Goal: Task Accomplishment & Management: Use online tool/utility

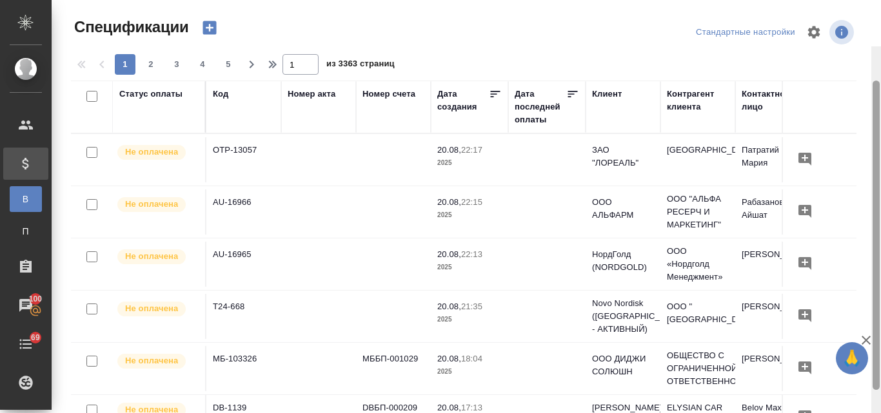
drag, startPoint x: 879, startPoint y: 282, endPoint x: 876, endPoint y: 104, distance: 177.4
click at [876, 104] on div at bounding box center [876, 236] width 7 height 310
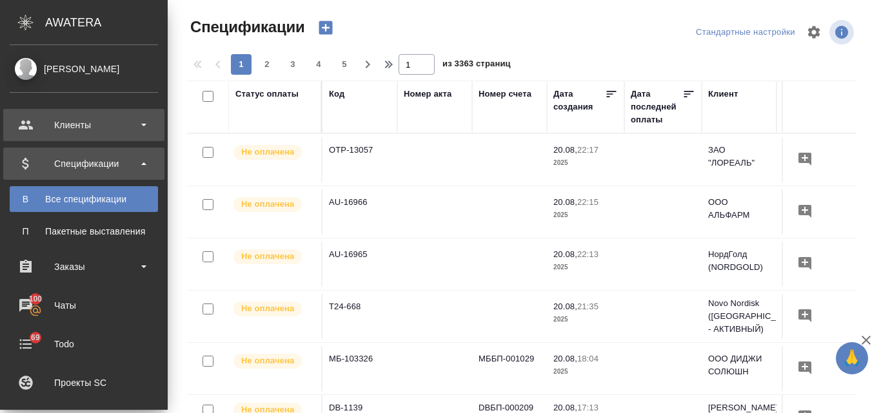
click at [81, 127] on div "Клиенты" at bounding box center [84, 124] width 148 height 19
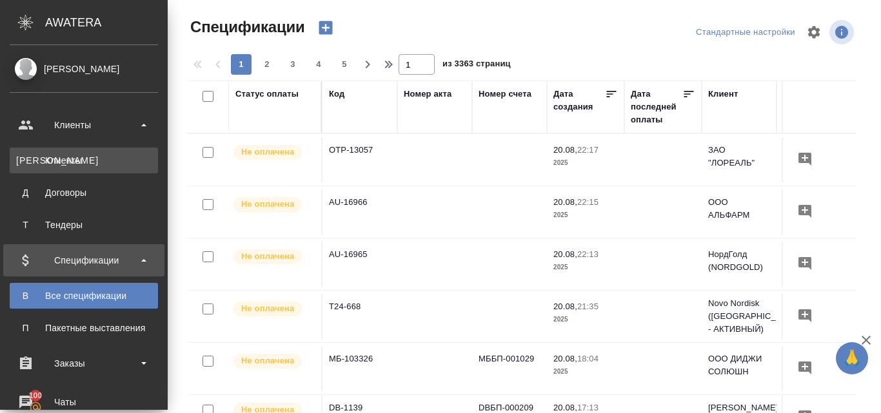
click at [79, 159] on div "Клиенты" at bounding box center [83, 160] width 135 height 13
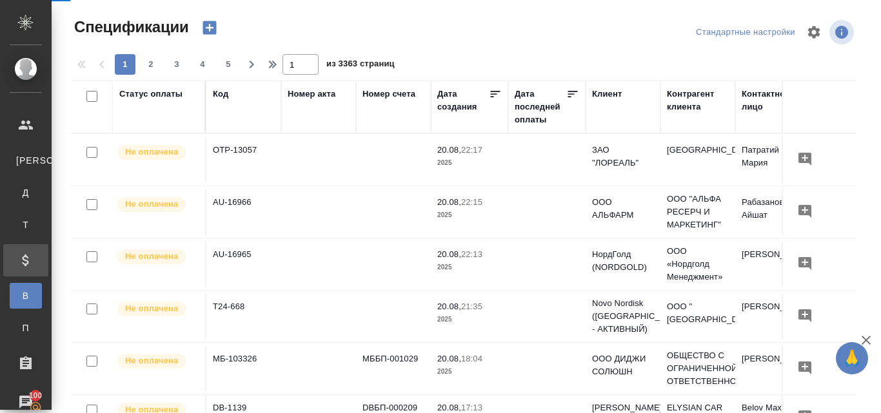
select select "RU"
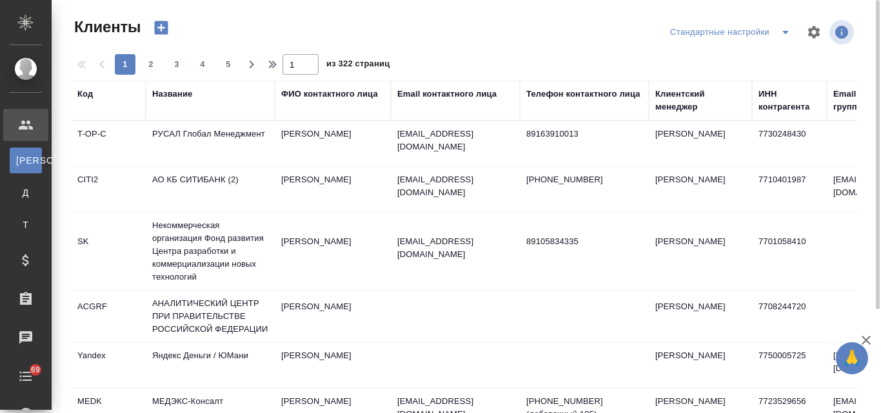
click at [158, 26] on icon "button" at bounding box center [162, 28] width 14 height 14
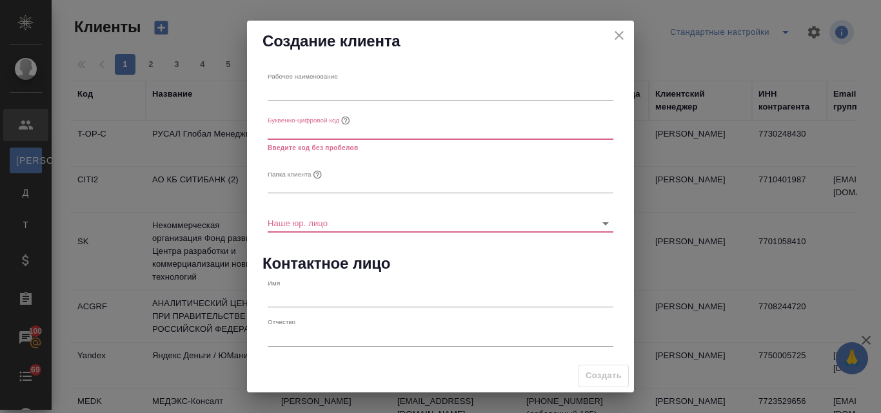
click at [617, 38] on icon "close" at bounding box center [619, 35] width 9 height 9
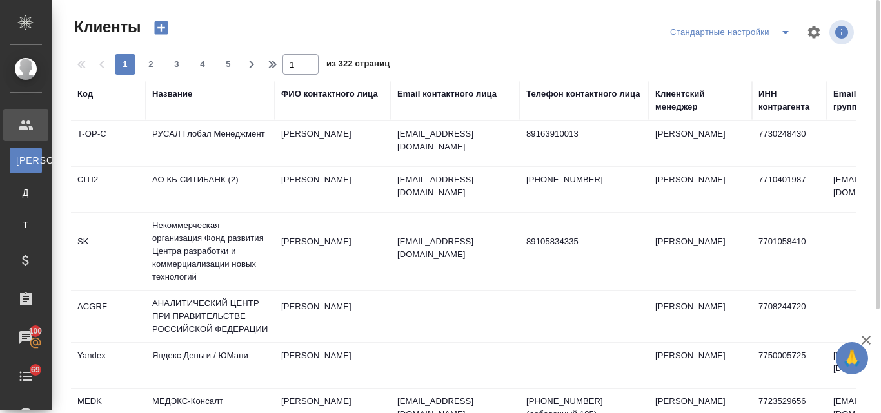
click at [173, 91] on div "Название" at bounding box center [172, 94] width 40 height 13
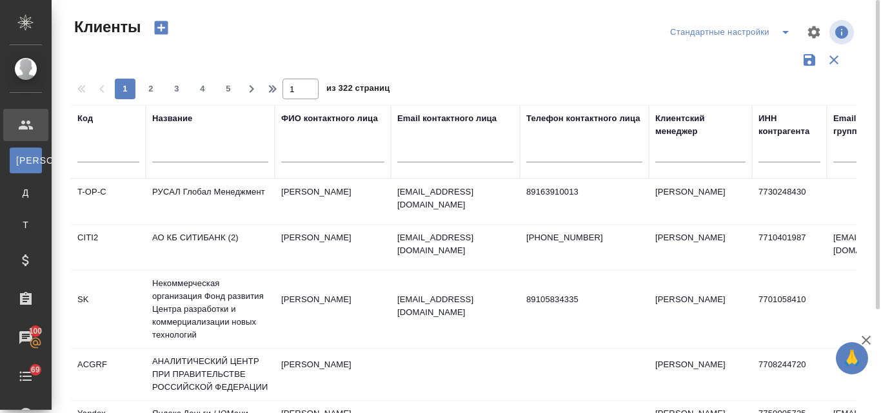
click at [191, 154] on input "text" at bounding box center [210, 154] width 116 height 16
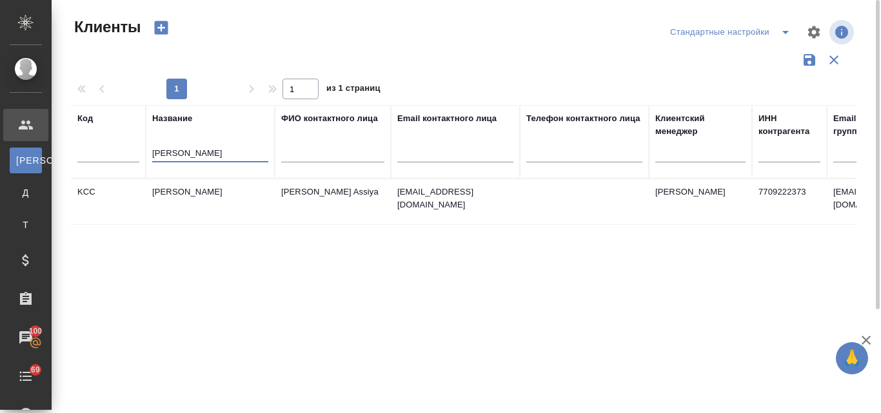
type input "kimberly"
click at [198, 187] on td "Kimberly-Clark" at bounding box center [210, 201] width 129 height 45
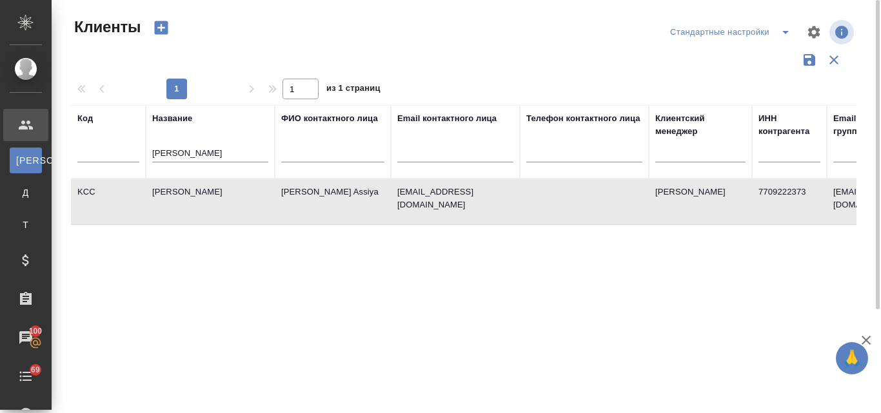
click at [198, 187] on td "Kimberly-Clark" at bounding box center [210, 201] width 129 height 45
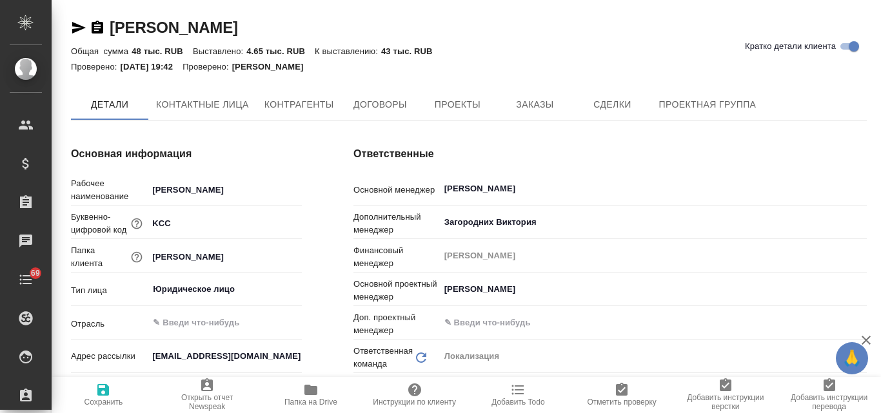
type textarea "x"
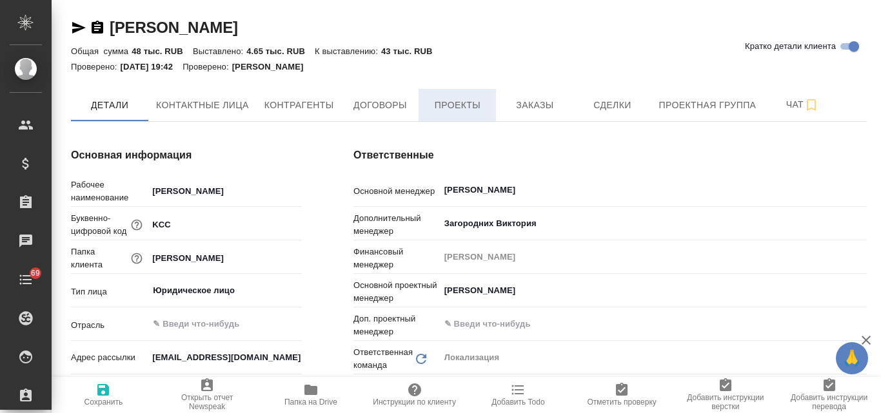
type textarea "x"
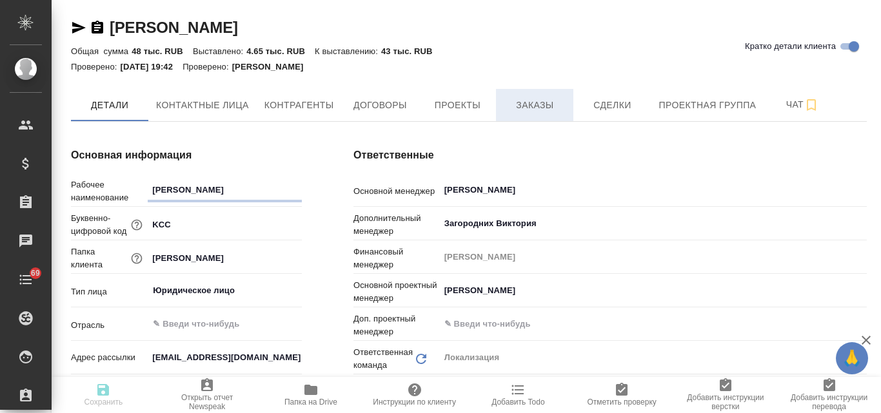
type textarea "x"
click at [519, 101] on span "Заказы" at bounding box center [535, 105] width 62 height 16
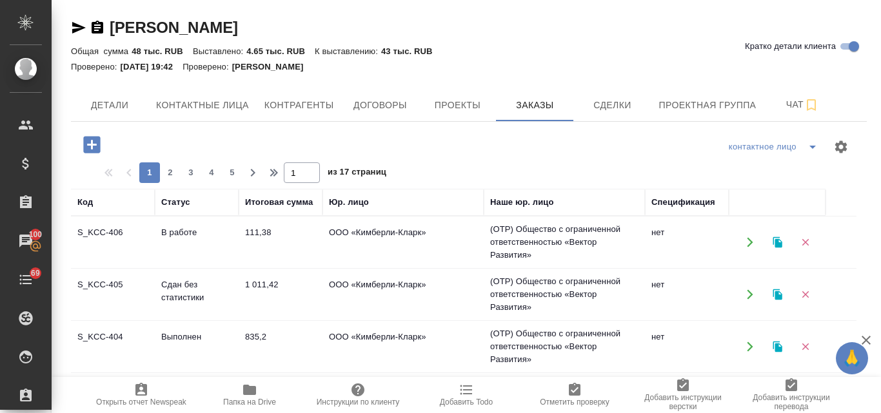
click at [366, 265] on td "ООО «Кимберли-Кларк»" at bounding box center [403, 242] width 161 height 45
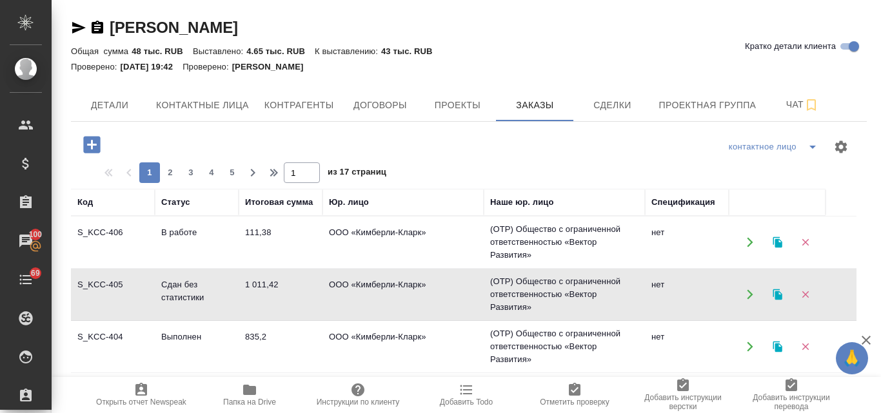
click at [366, 265] on td "ООО «Кимберли-Кларк»" at bounding box center [403, 242] width 161 height 45
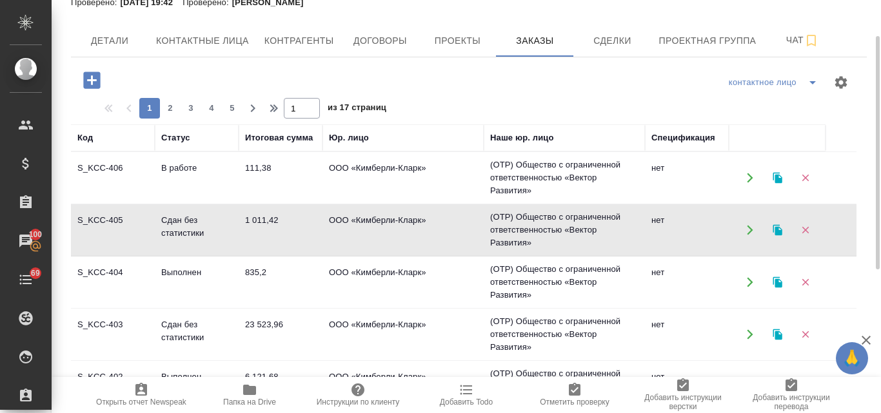
click at [363, 201] on td "ООО «Кимберли-Кларк»" at bounding box center [403, 177] width 161 height 45
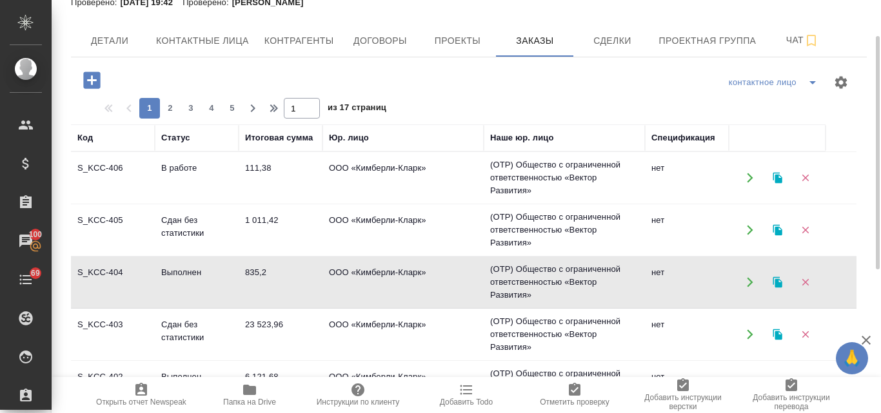
click at [356, 170] on td "ООО «Кимберли-Кларк»" at bounding box center [403, 177] width 161 height 45
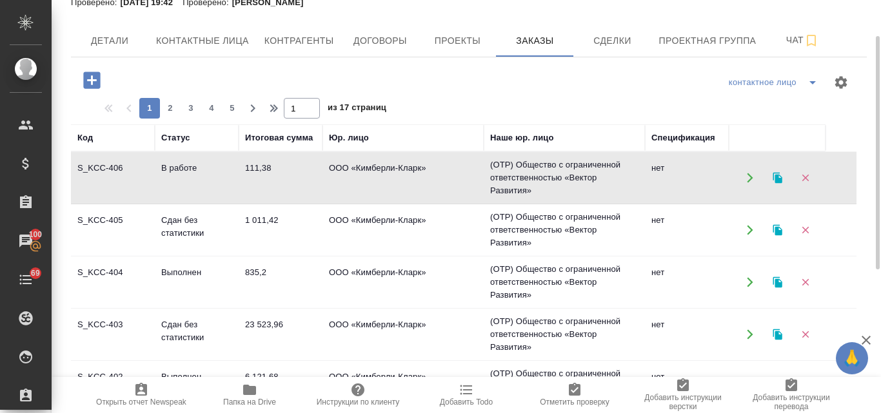
click at [773, 178] on icon "button" at bounding box center [777, 178] width 9 height 11
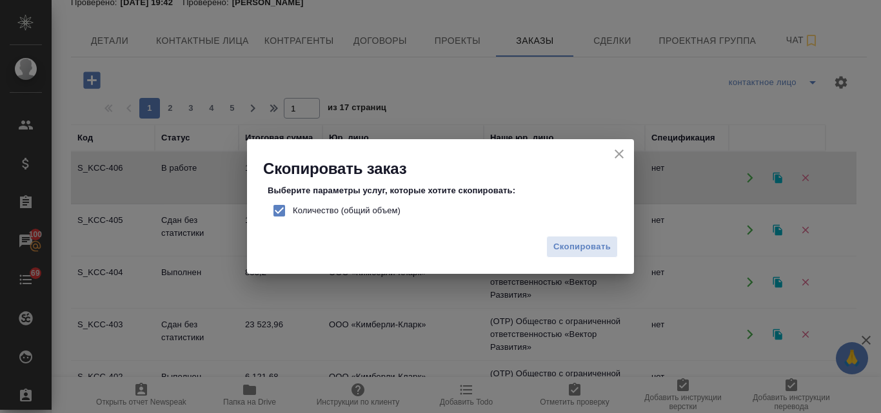
click at [278, 212] on input "Количество (общий объем)" at bounding box center [279, 210] width 27 height 27
checkbox input "false"
click at [576, 243] on span "Скопировать" at bounding box center [581, 247] width 57 height 15
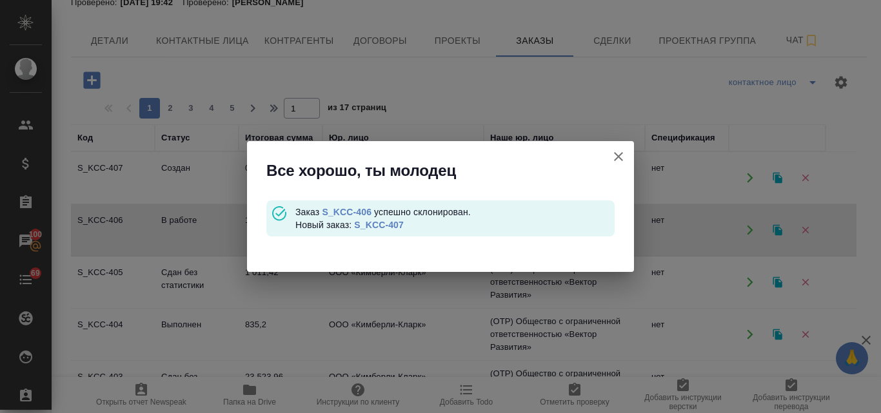
click at [392, 225] on link "S_KCC-407" at bounding box center [379, 225] width 50 height 10
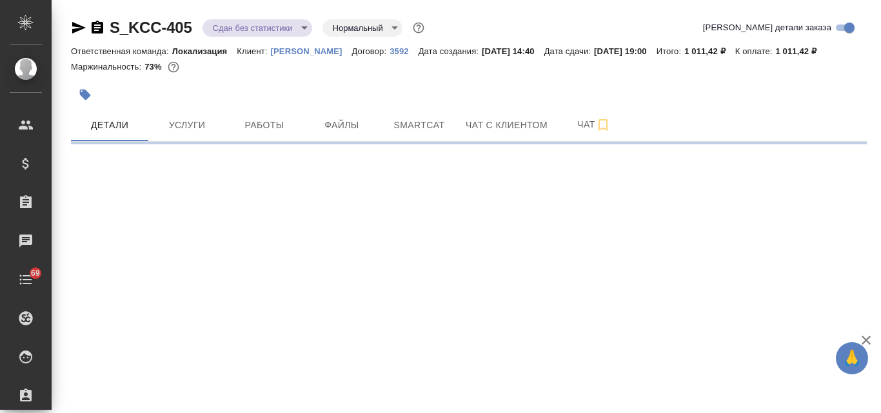
select select "RU"
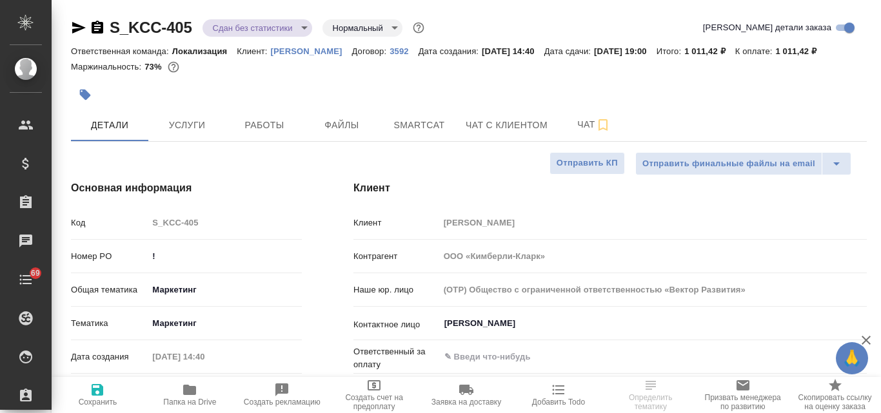
type textarea "x"
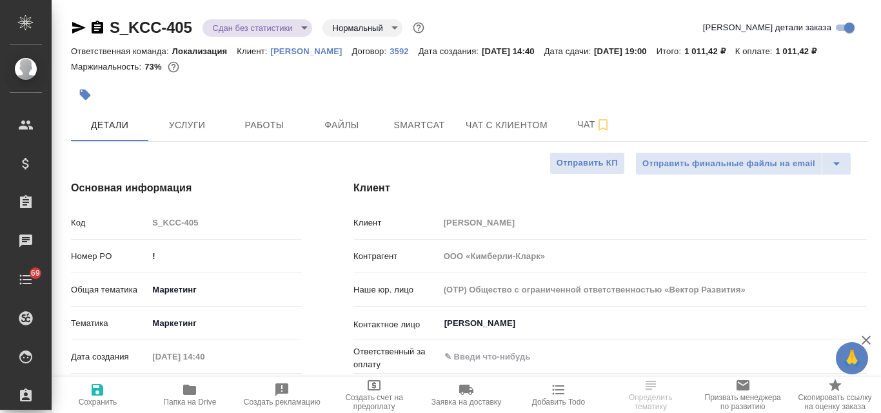
type textarea "x"
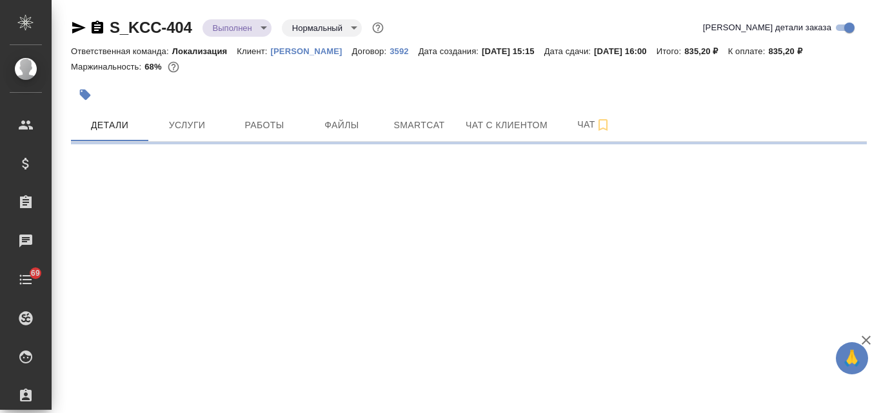
select select "RU"
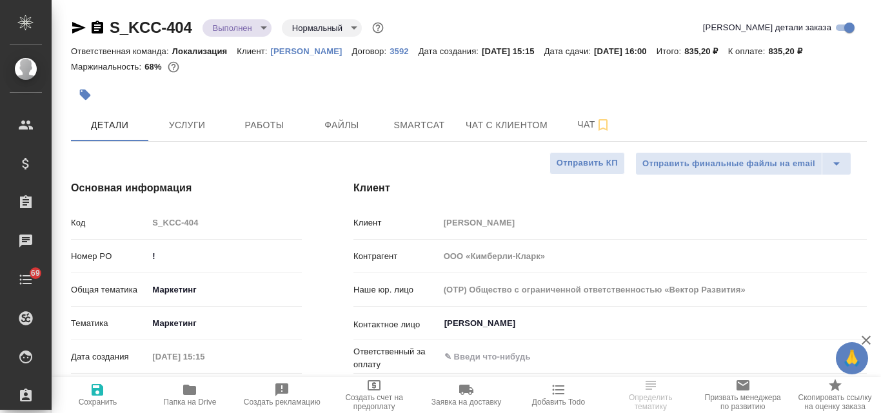
type textarea "x"
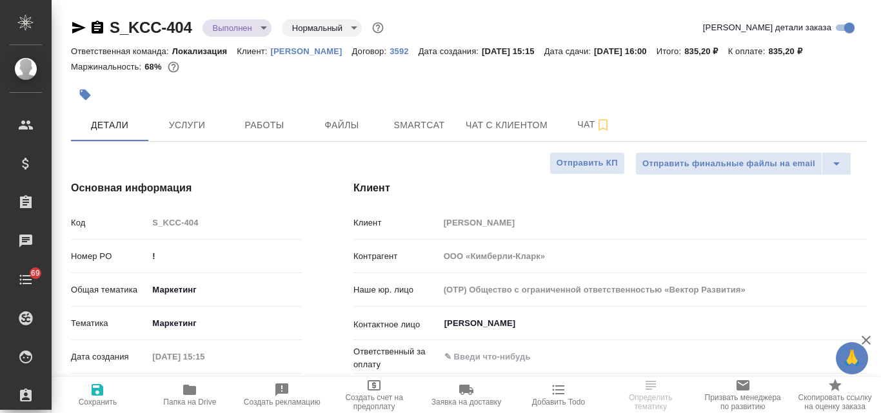
type textarea "x"
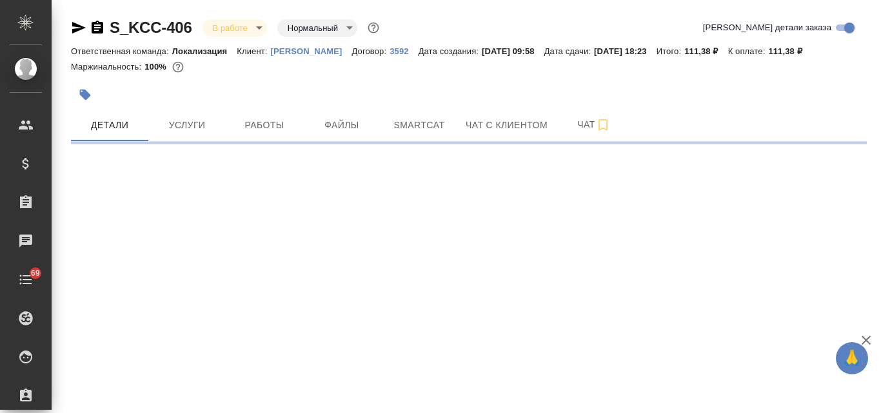
select select "RU"
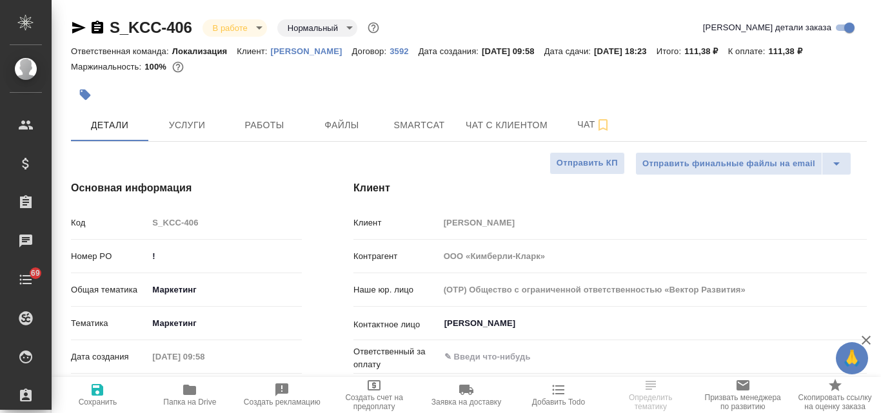
type textarea "x"
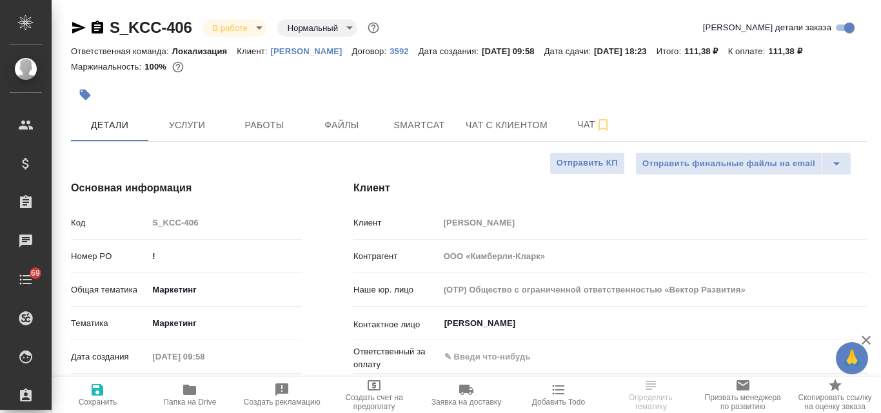
type textarea "x"
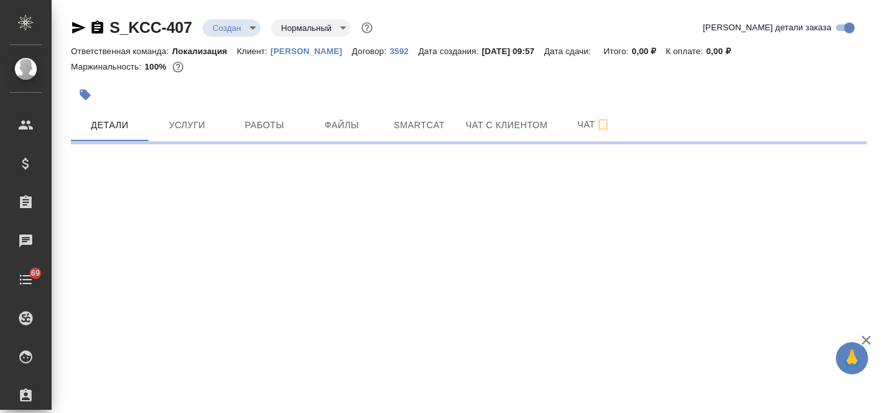
select select "RU"
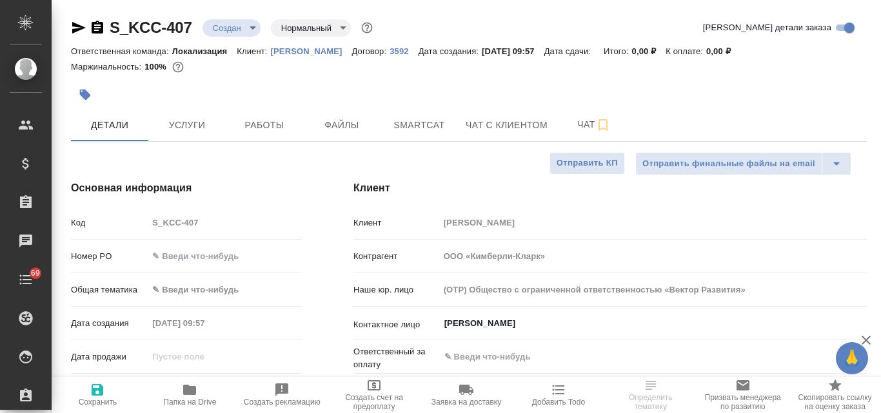
type textarea "x"
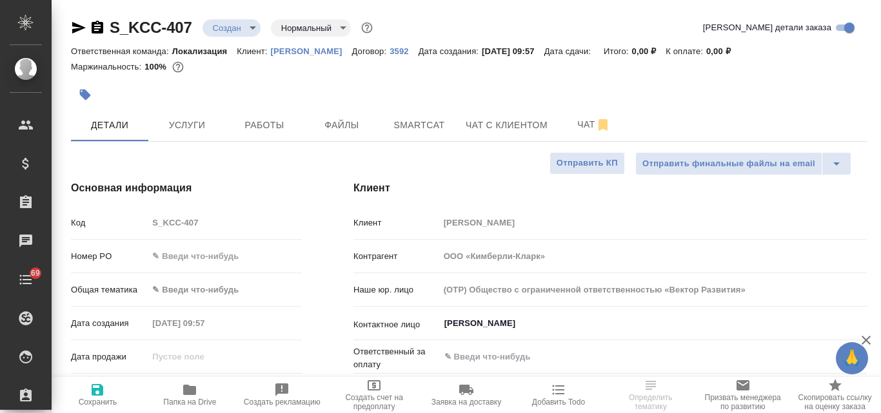
type textarea "x"
select select "RU"
type textarea "x"
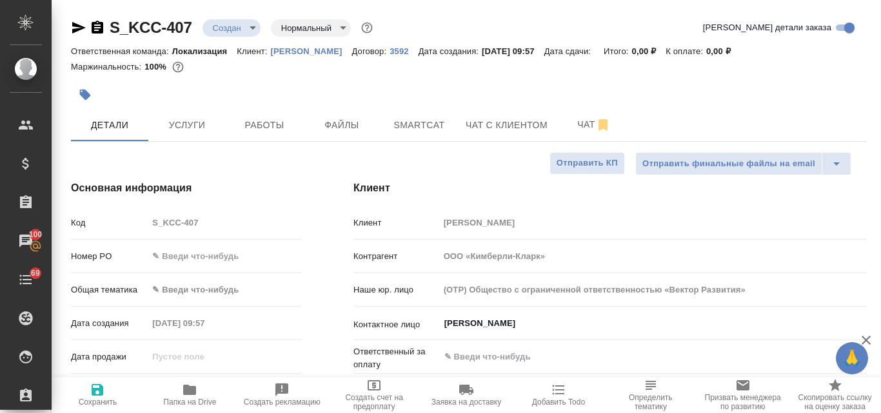
type textarea "x"
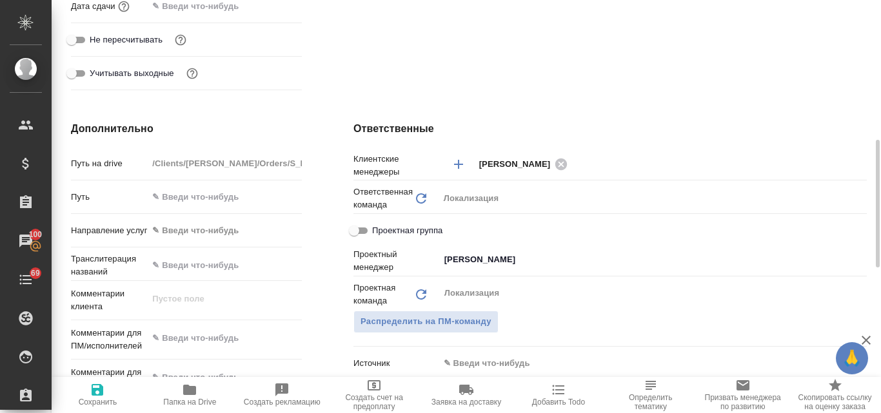
scroll to position [710, 0]
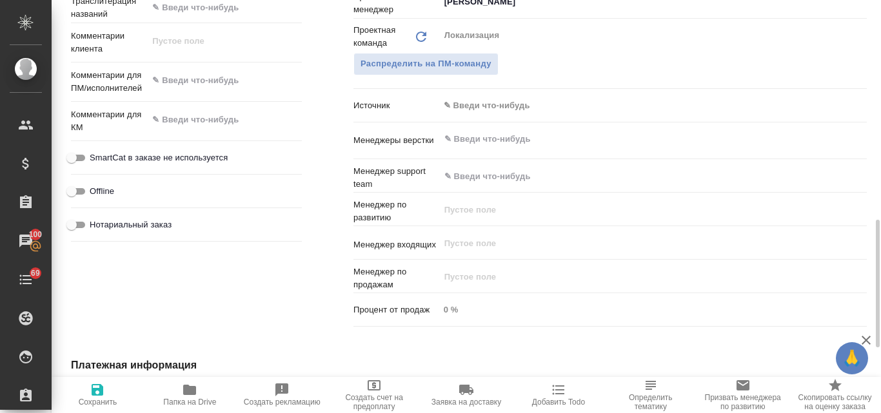
type textarea "x"
click at [186, 88] on textarea at bounding box center [225, 81] width 154 height 22
paste textarea "Анна, Тариф экспресс. Перевод на казахский. Прошу выслать смету, и реальные сро…"
type textarea "Анна, Тариф экспресс. Перевод на казахский. Прошу выслать смету, и реальные сро…"
type textarea "x"
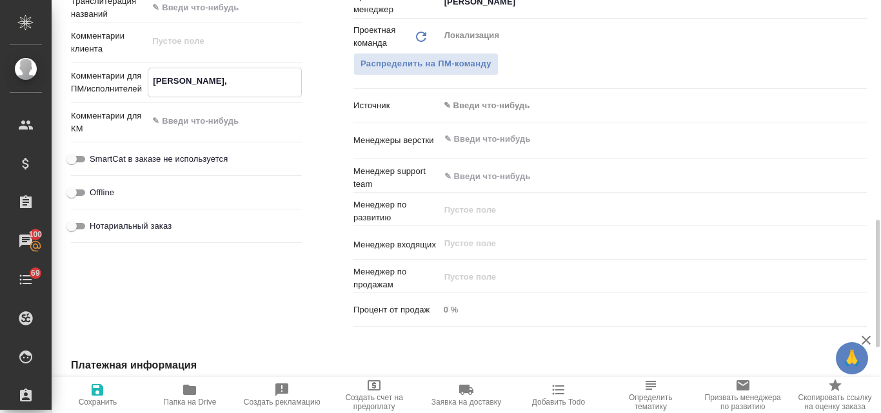
type textarea "x"
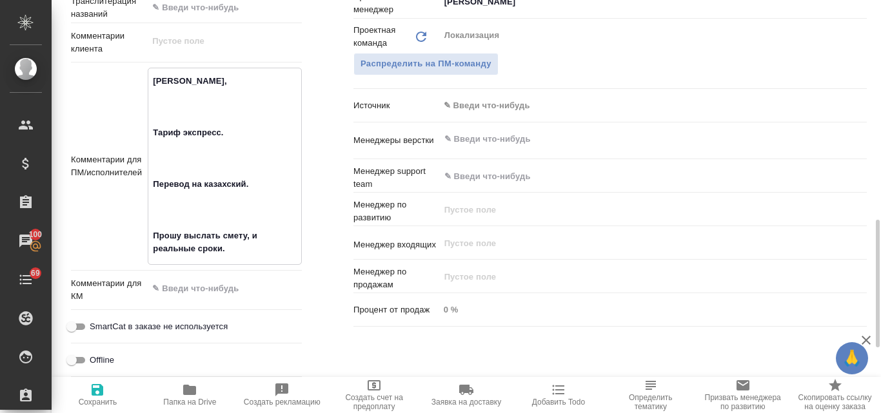
drag, startPoint x: 185, startPoint y: 86, endPoint x: 150, endPoint y: 82, distance: 35.1
click at [150, 82] on textarea "Анна, Тариф экспресс. Перевод на казахский. Прошу выслать смету, и реальные сро…" at bounding box center [224, 165] width 153 height 190
type textarea "Тариф экспресс. Перевод на казахский. Прошу выслать смету, и реальные сроки."
type textarea "x"
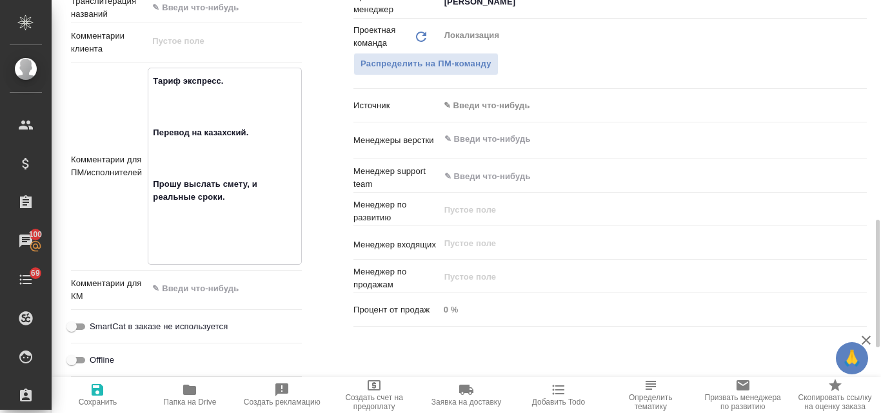
type textarea "x"
type textarea "Тариф экспресс. Перевод на казахский. Прошу выслать смету, и реальные сроки."
type textarea "x"
click at [96, 392] on icon "button" at bounding box center [97, 390] width 15 height 15
type textarea "x"
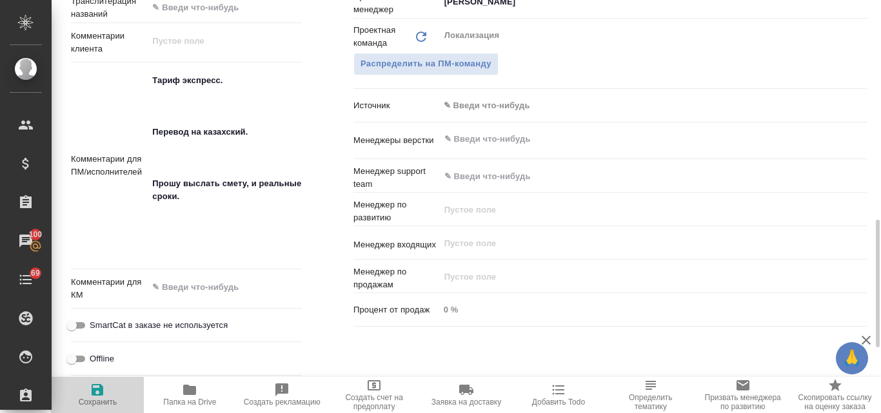
type textarea "x"
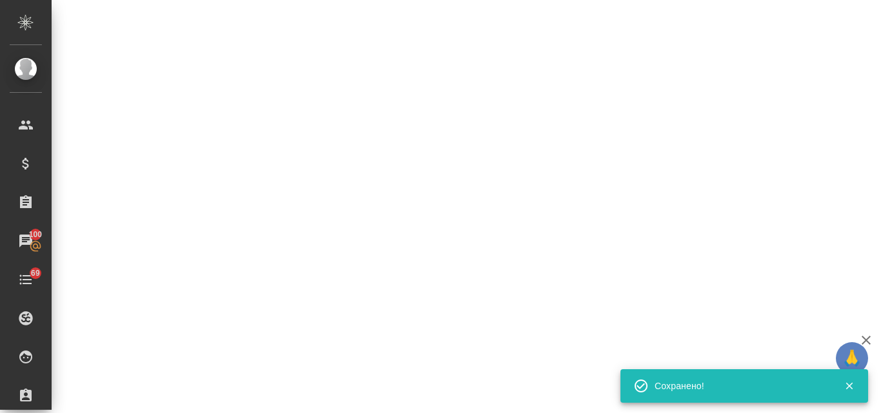
select select "RU"
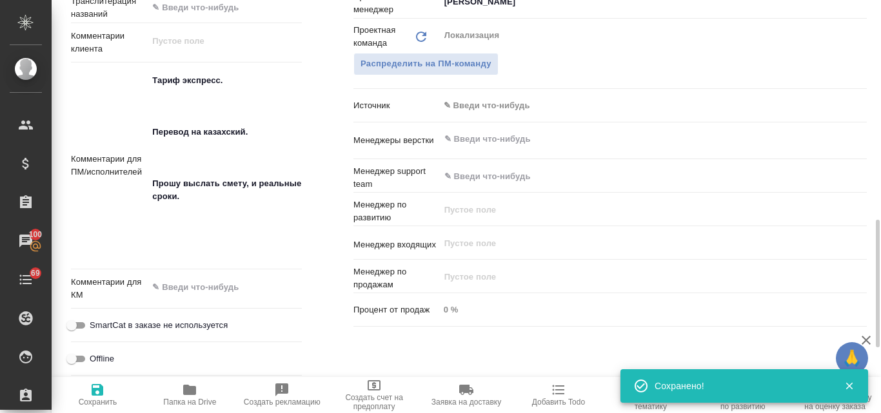
type textarea "x"
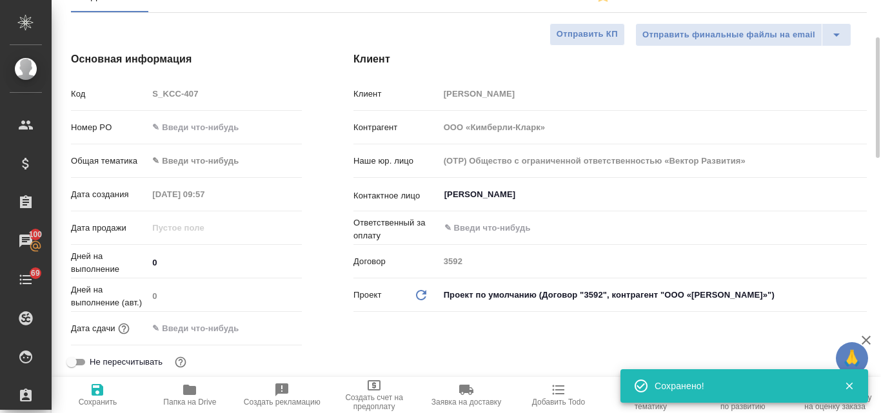
scroll to position [0, 0]
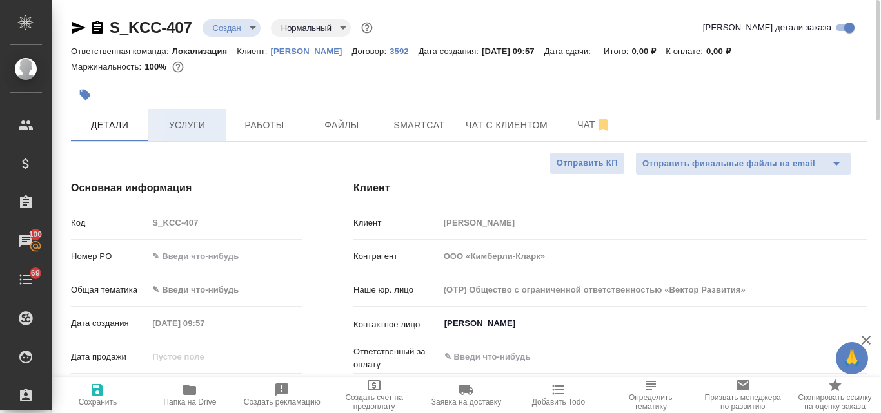
click at [197, 128] on span "Услуги" at bounding box center [187, 125] width 62 height 16
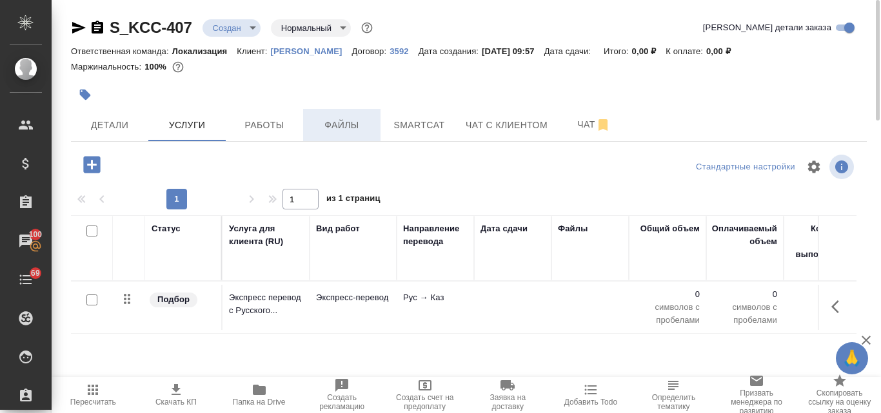
click at [348, 131] on span "Файлы" at bounding box center [342, 125] width 62 height 16
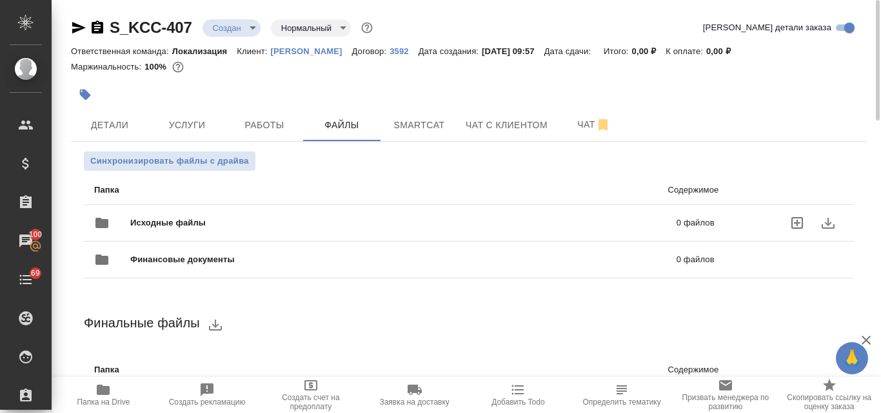
click at [233, 212] on div "Исходные файлы 0 файлов" at bounding box center [404, 223] width 621 height 31
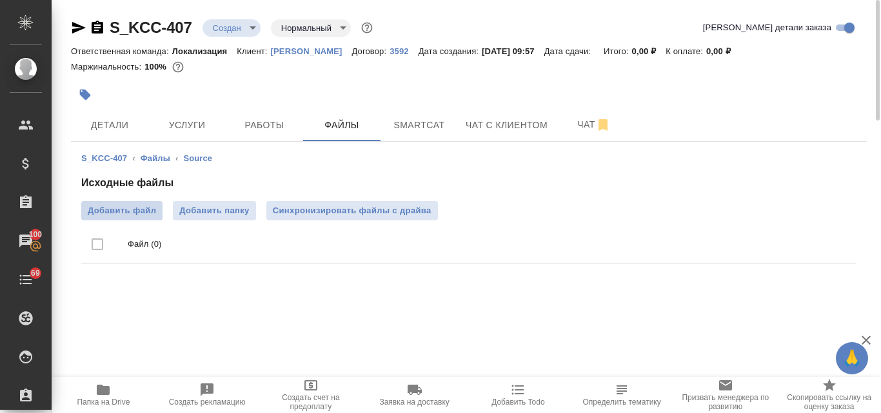
click at [148, 211] on span "Добавить файл" at bounding box center [122, 210] width 68 height 13
click at [0, 0] on input "Добавить файл" at bounding box center [0, 0] width 0 height 0
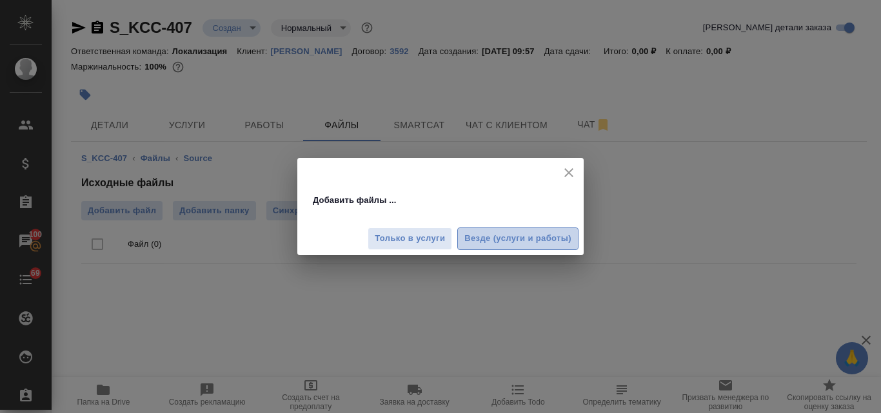
click at [482, 241] on span "Везде (услуги и работы)" at bounding box center [517, 239] width 107 height 15
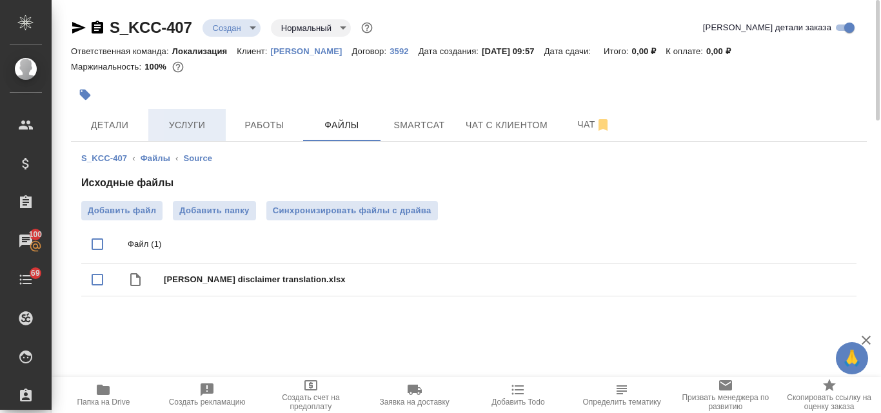
click at [197, 130] on span "Услуги" at bounding box center [187, 125] width 62 height 16
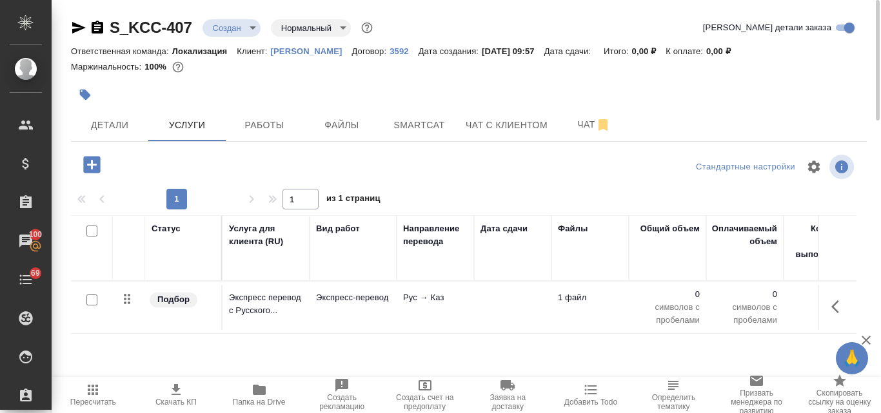
click at [95, 301] on input "checkbox" at bounding box center [91, 300] width 11 height 11
checkbox input "true"
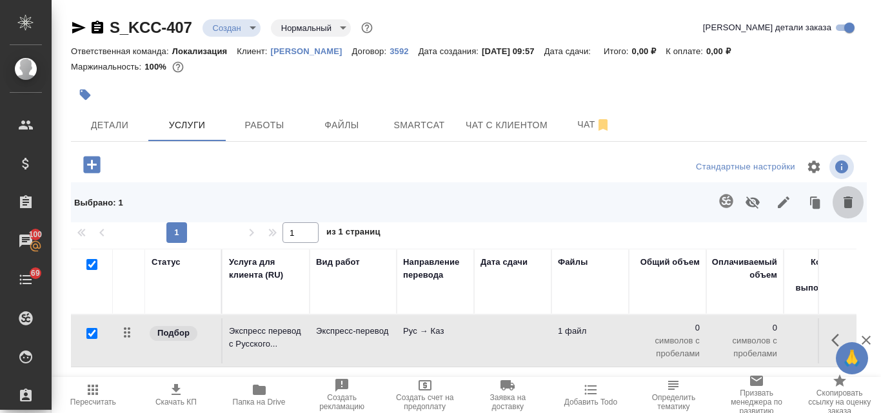
click at [851, 204] on icon "button" at bounding box center [848, 202] width 15 height 15
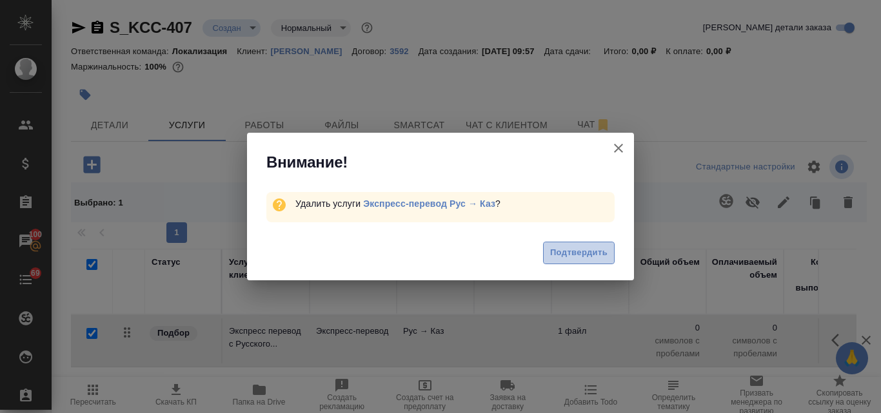
click at [588, 252] on span "Подтвердить" at bounding box center [578, 253] width 57 height 15
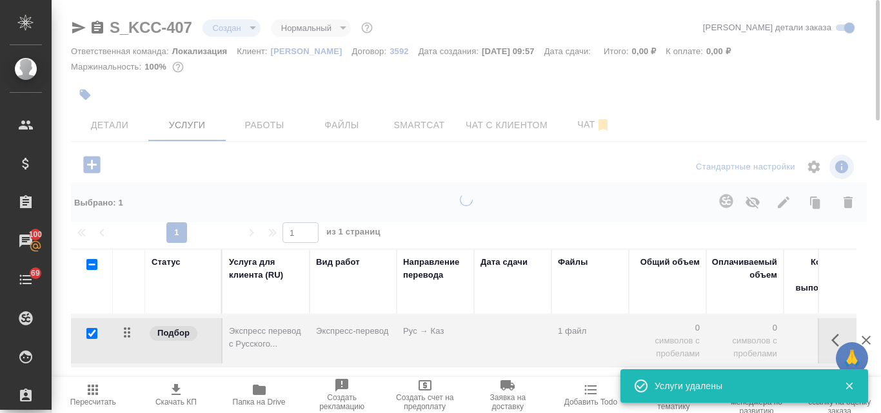
checkbox input "false"
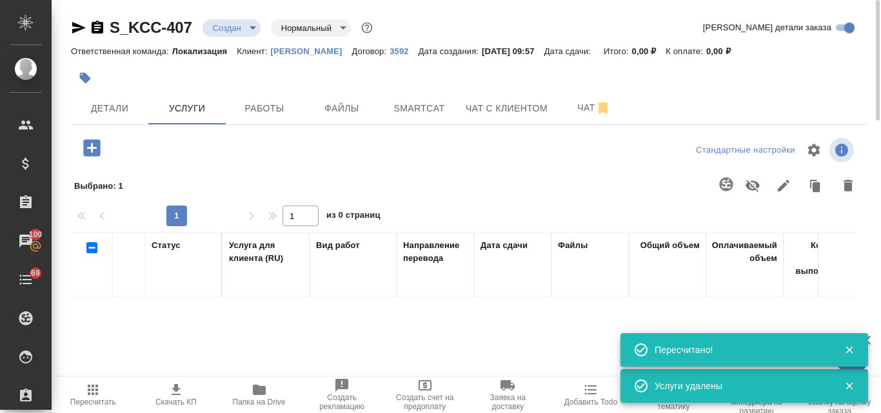
click at [92, 146] on icon "button" at bounding box center [92, 148] width 23 height 23
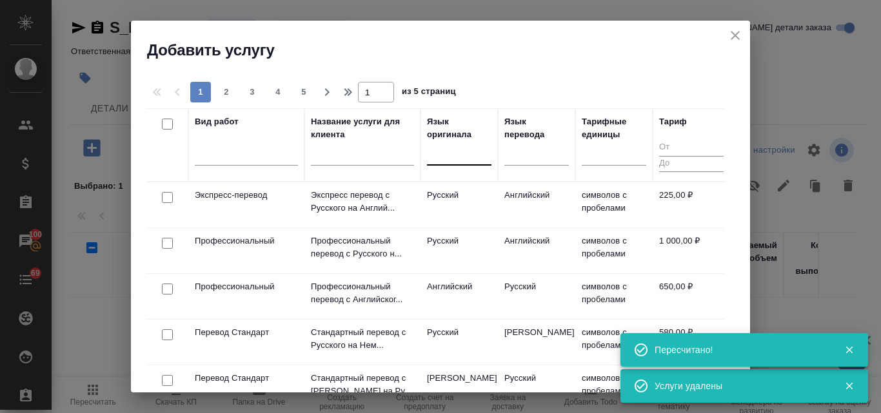
click at [444, 145] on div at bounding box center [459, 152] width 65 height 19
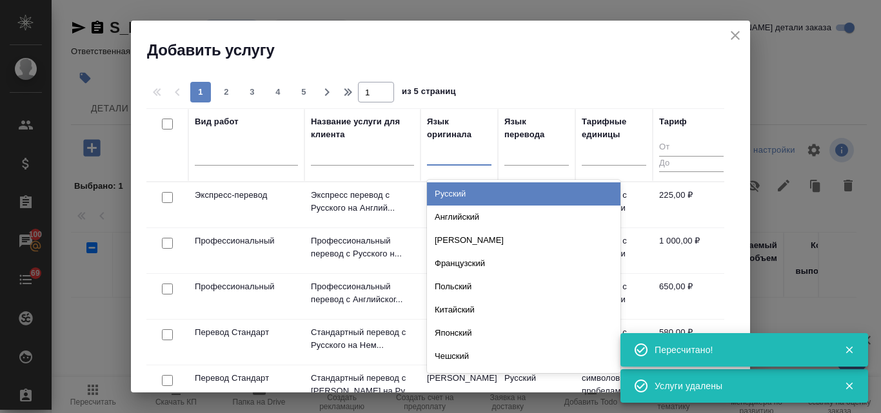
click at [458, 192] on div "Русский" at bounding box center [524, 194] width 194 height 23
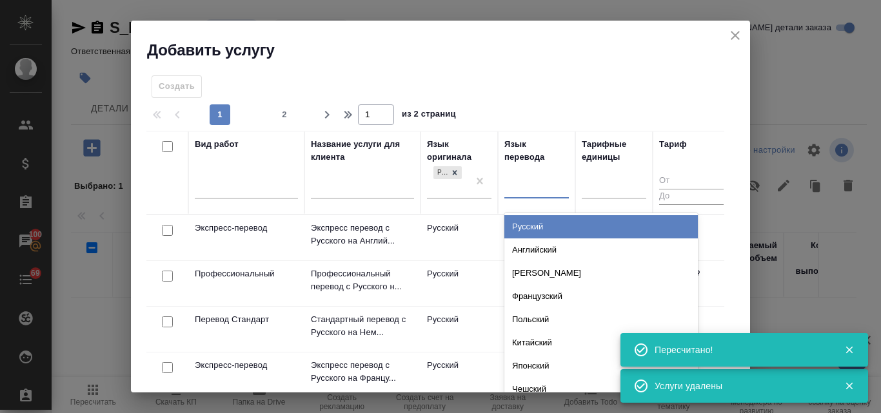
click at [526, 181] on div at bounding box center [536, 186] width 65 height 19
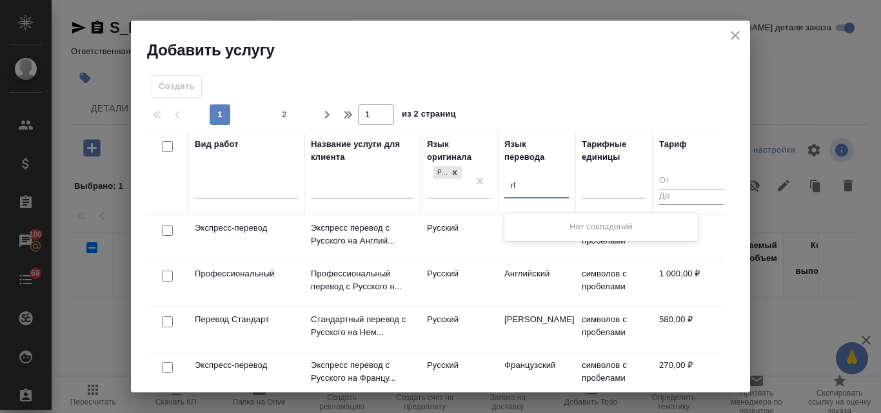
type input "r"
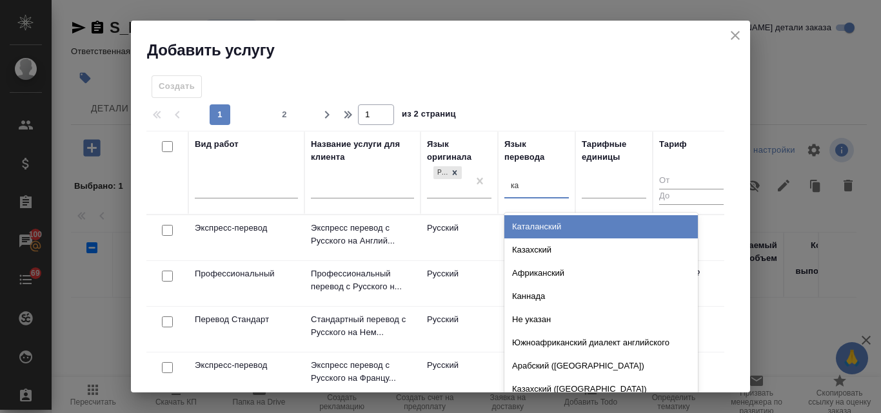
type input "каз"
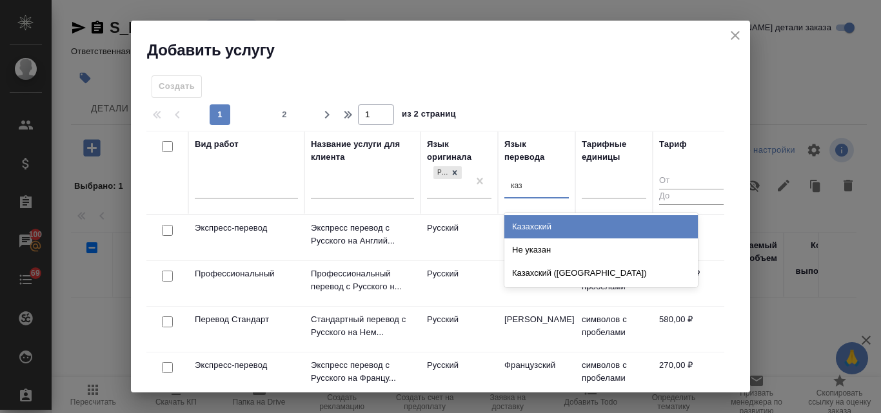
click at [530, 230] on div "Казахский" at bounding box center [601, 226] width 194 height 23
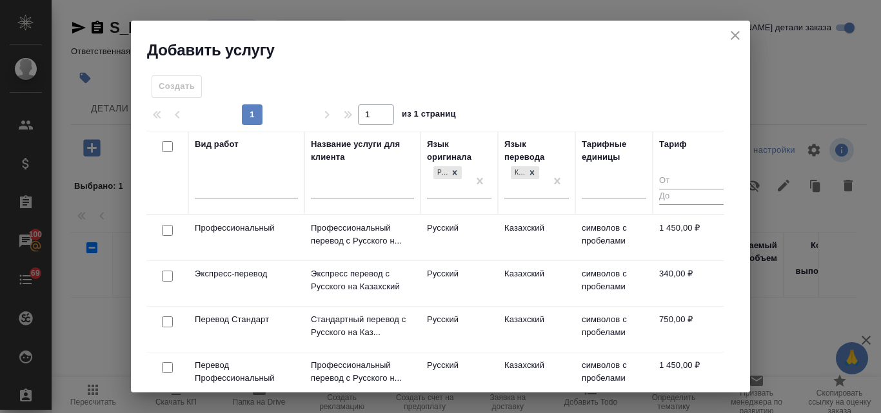
click at [171, 276] on input "checkbox" at bounding box center [167, 276] width 11 height 11
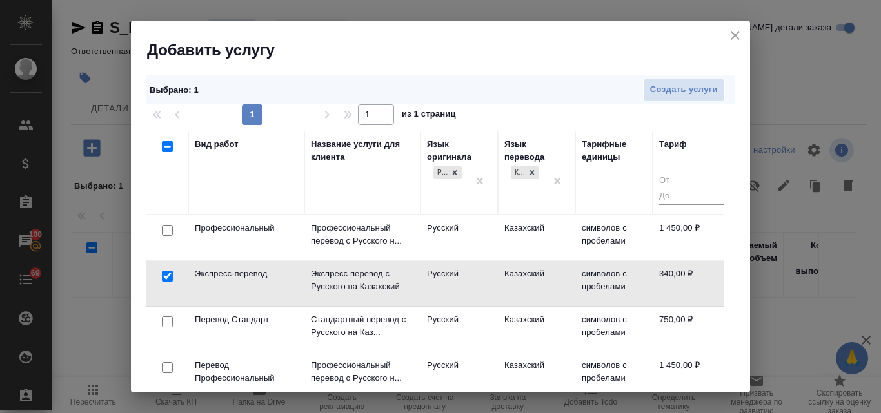
click at [171, 276] on input "checkbox" at bounding box center [167, 276] width 11 height 11
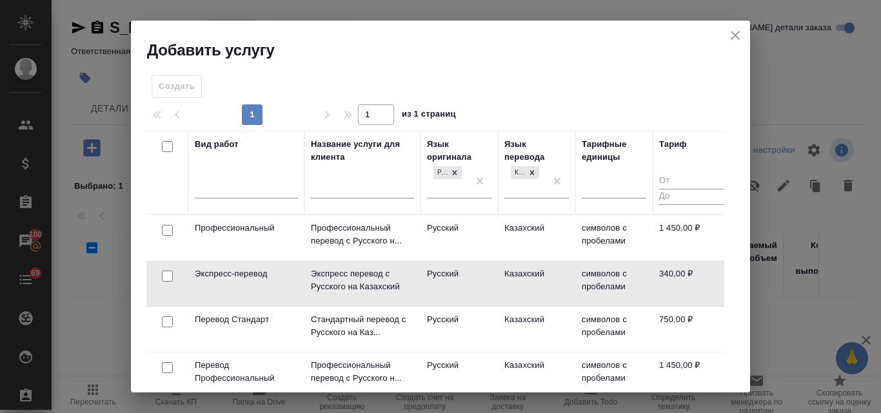
click at [171, 276] on input "checkbox" at bounding box center [167, 276] width 11 height 11
checkbox input "true"
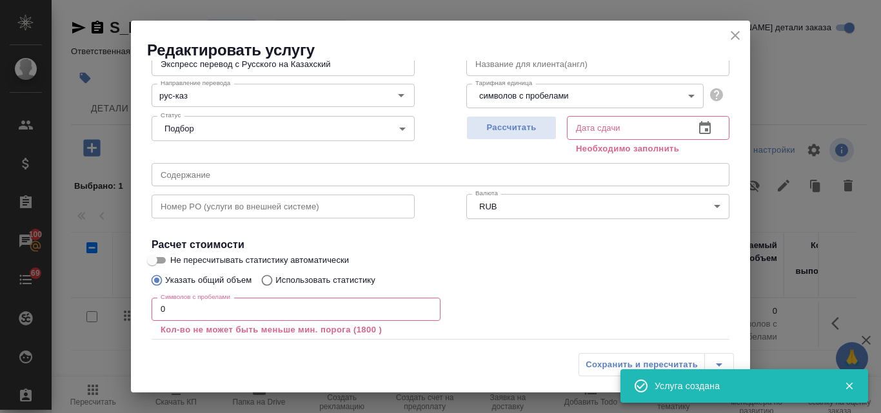
scroll to position [65, 0]
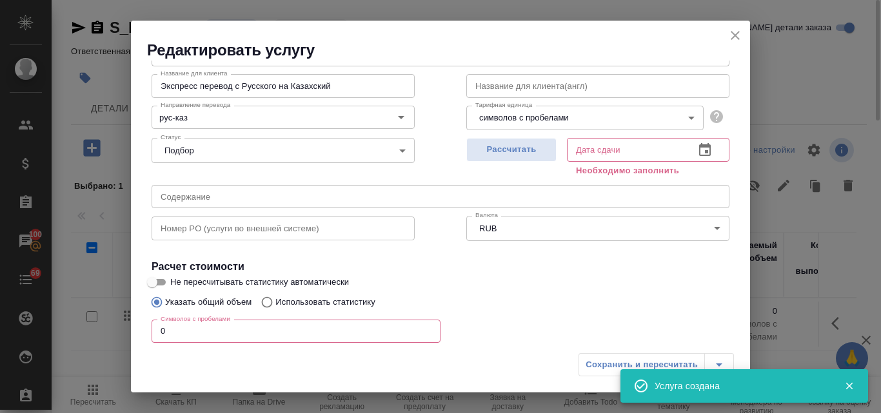
drag, startPoint x: 740, startPoint y: 36, endPoint x: 703, endPoint y: 63, distance: 45.7
click at [739, 36] on icon "close" at bounding box center [735, 35] width 15 height 15
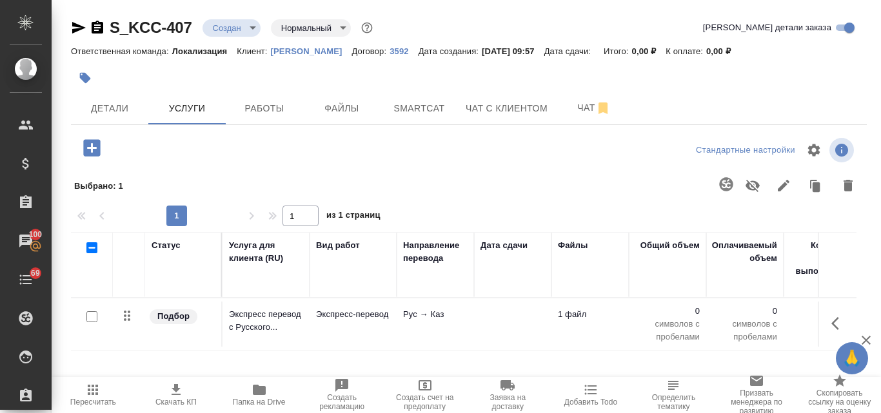
click at [87, 319] on input "checkbox" at bounding box center [91, 317] width 11 height 11
checkbox input "true"
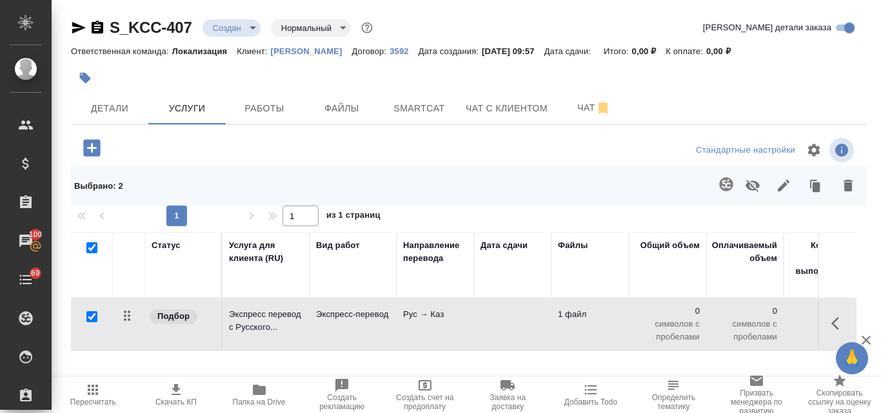
click at [721, 180] on icon "button" at bounding box center [726, 184] width 14 height 14
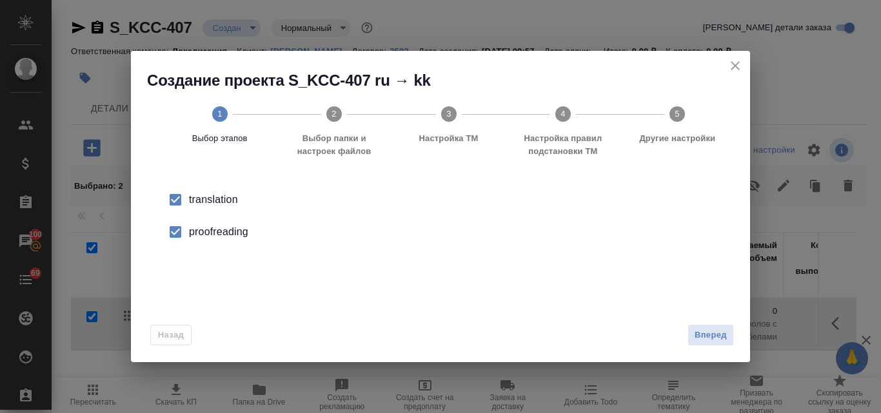
click at [199, 229] on div "proofreading" at bounding box center [454, 231] width 530 height 15
click at [711, 332] on span "Вперед" at bounding box center [711, 335] width 32 height 15
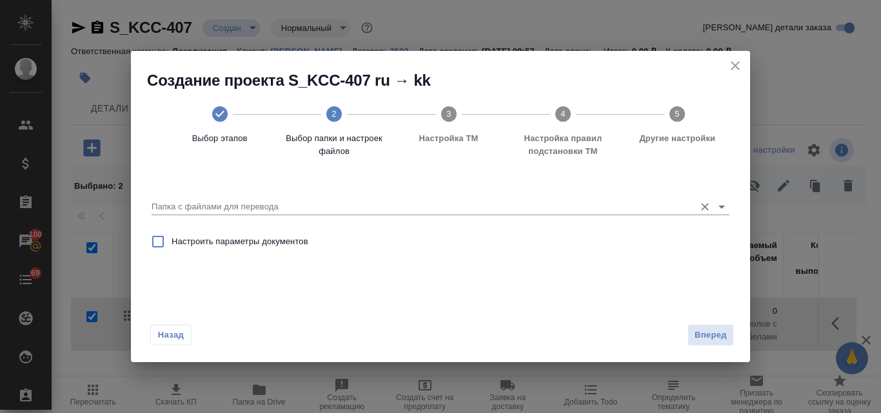
drag, startPoint x: 291, startPoint y: 196, endPoint x: 261, endPoint y: 203, distance: 31.1
click at [290, 196] on div "Папка с файлами для перевода" at bounding box center [441, 202] width 578 height 26
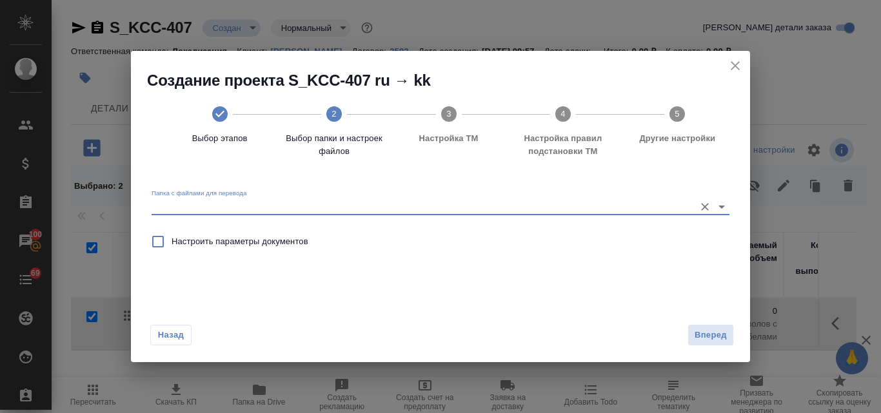
click at [234, 202] on input "Папка с файлами для перевода" at bounding box center [420, 206] width 537 height 15
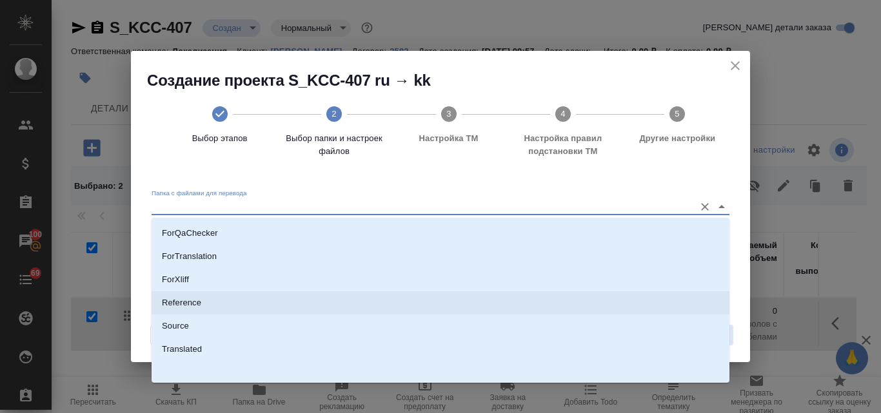
scroll to position [141, 0]
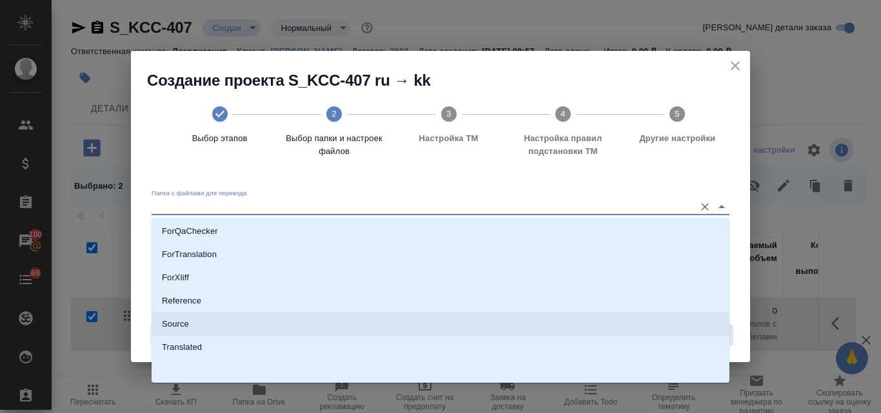
click at [197, 324] on li "Source" at bounding box center [441, 324] width 578 height 23
type input "Source"
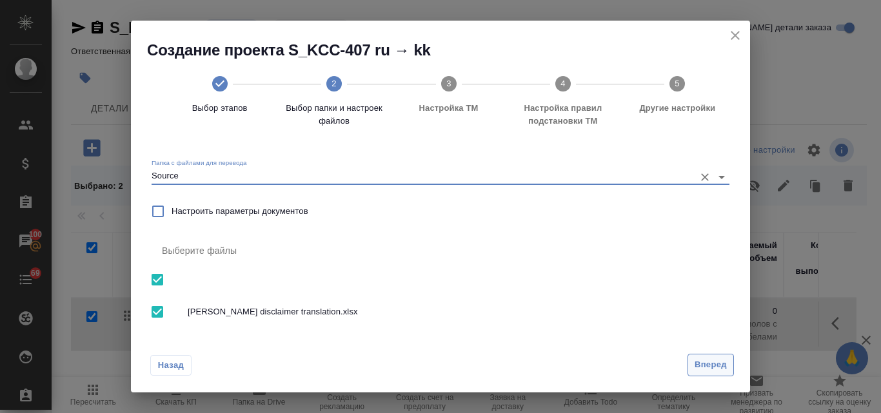
click at [702, 368] on span "Вперед" at bounding box center [711, 365] width 32 height 15
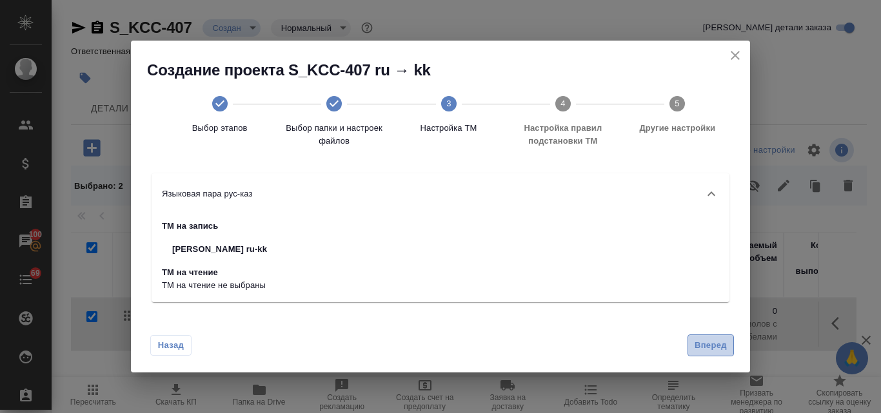
click at [701, 343] on span "Вперед" at bounding box center [711, 346] width 32 height 15
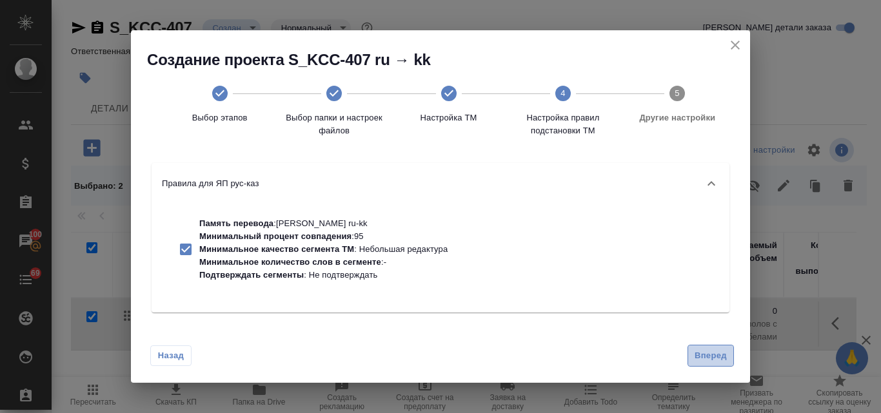
click at [702, 357] on span "Вперед" at bounding box center [711, 356] width 32 height 15
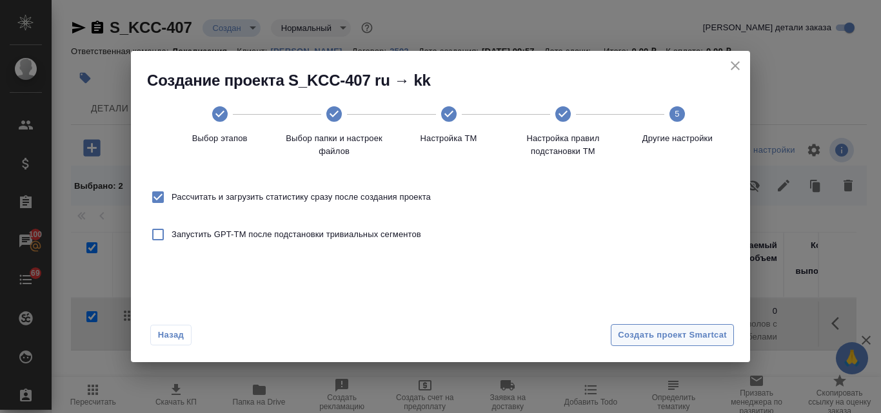
click at [689, 338] on span "Создать проект Smartcat" at bounding box center [672, 335] width 109 height 15
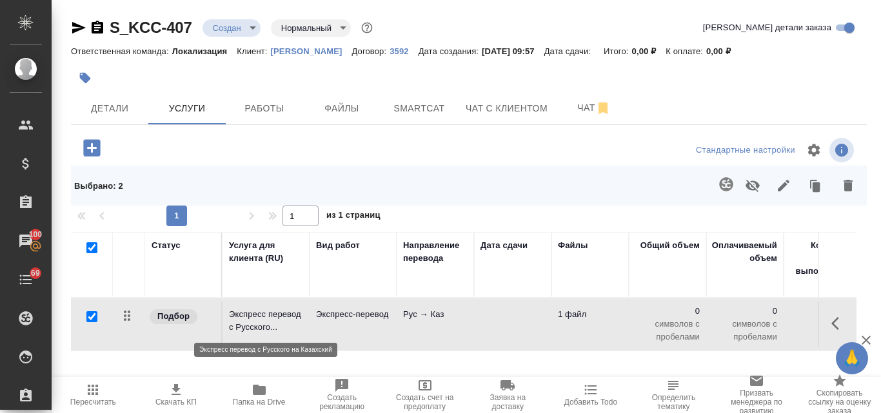
click at [264, 313] on p "Экспресс перевод с Русского..." at bounding box center [266, 321] width 74 height 26
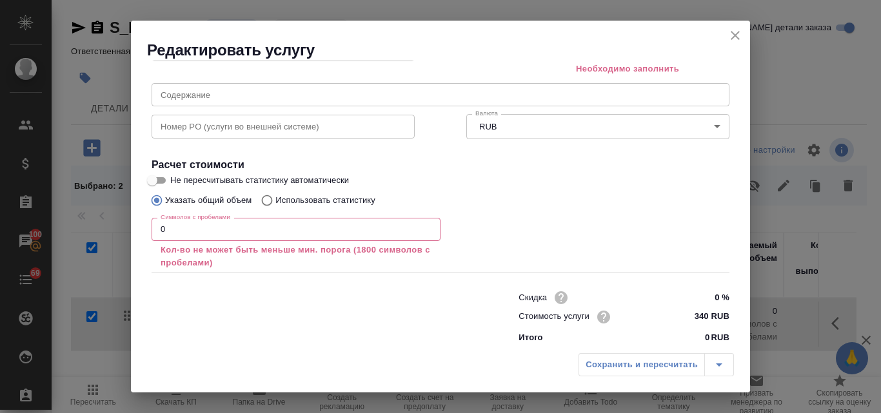
scroll to position [174, 0]
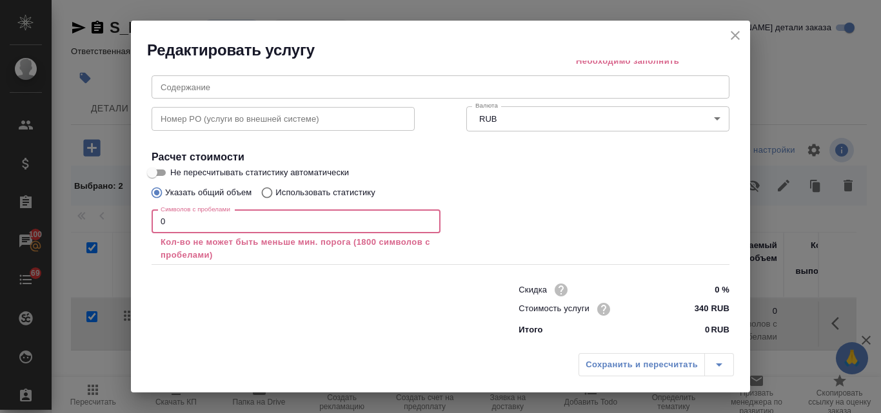
drag, startPoint x: 181, startPoint y: 223, endPoint x: 154, endPoint y: 221, distance: 26.5
click at [154, 221] on input "0" at bounding box center [296, 221] width 289 height 23
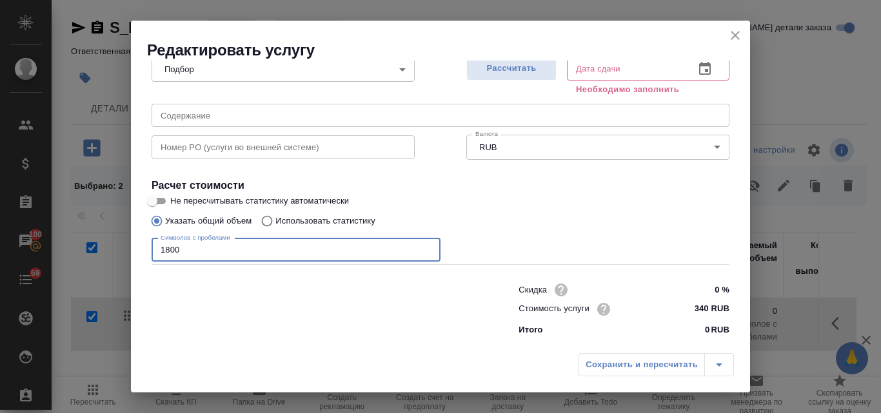
scroll to position [146, 0]
type input "1800"
click at [272, 219] on input "Использовать статистику" at bounding box center [265, 221] width 21 height 25
radio input "true"
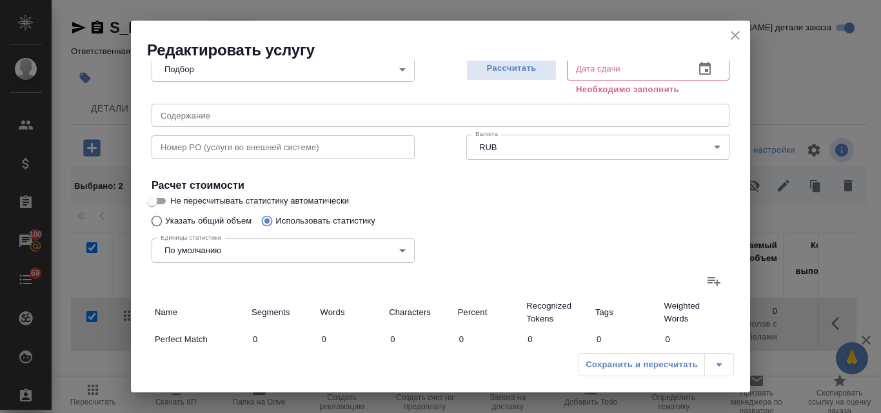
radio input "false"
click at [708, 277] on icon at bounding box center [713, 281] width 15 height 15
click at [0, 0] on input "file" at bounding box center [0, 0] width 0 height 0
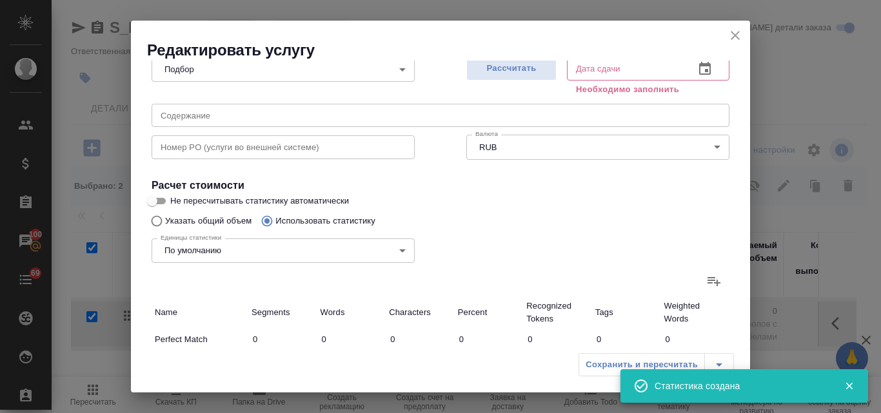
type input "9"
type input "33"
type input "223"
type input "2"
type input "3"
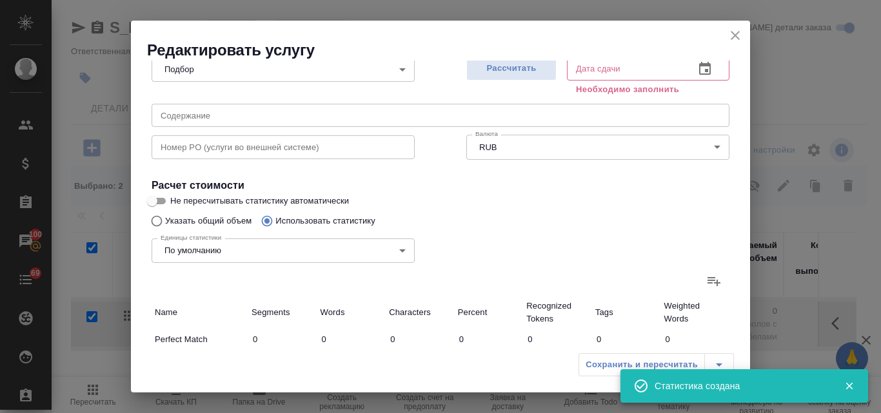
type input "14"
type input "4"
type input "44"
type input "280"
type input "13"
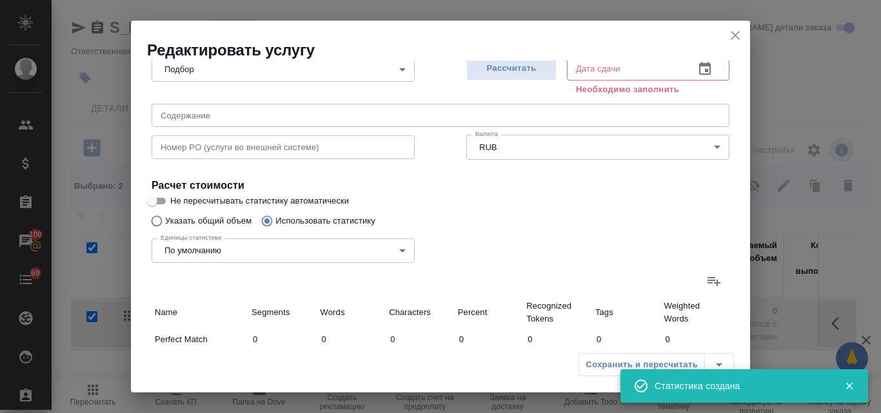
type input "63"
type input "396"
type input "26"
type input "142"
type input "911"
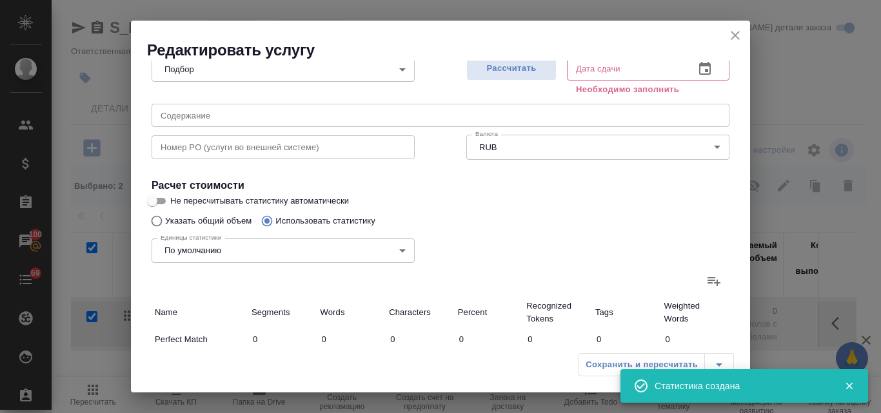
type input "26"
type input "142"
type input "911"
click at [522, 70] on span "Рассчитать" at bounding box center [511, 68] width 76 height 15
type input "21.08.2025 11:01"
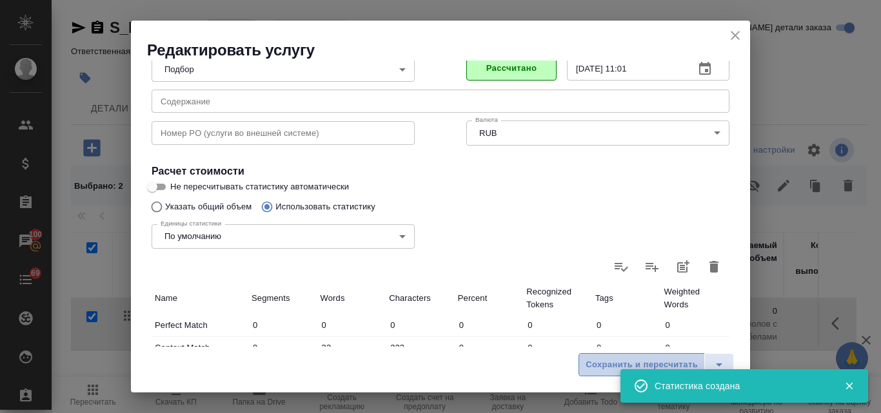
click at [602, 363] on span "Сохранить и пересчитать" at bounding box center [642, 365] width 112 height 15
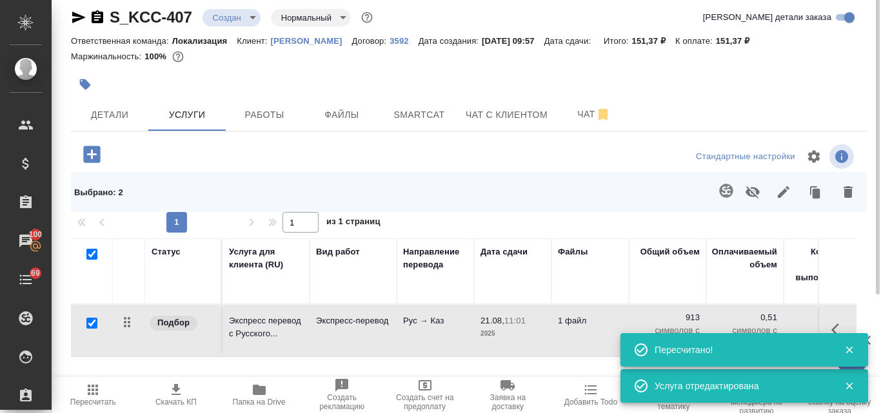
scroll to position [0, 0]
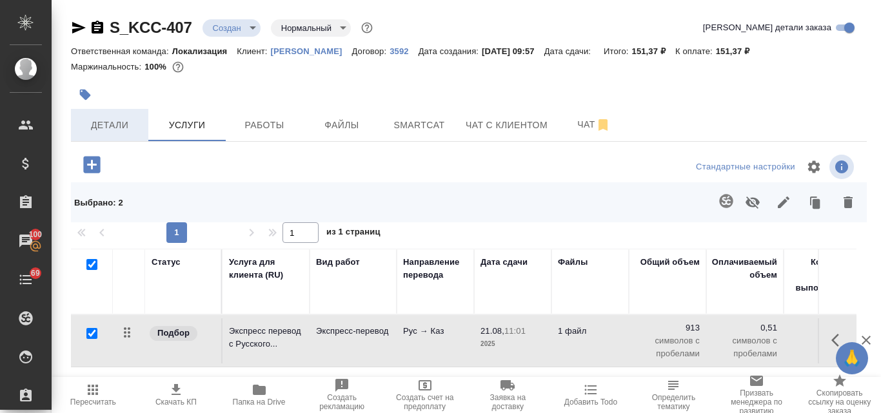
click at [110, 128] on span "Детали" at bounding box center [110, 125] width 62 height 16
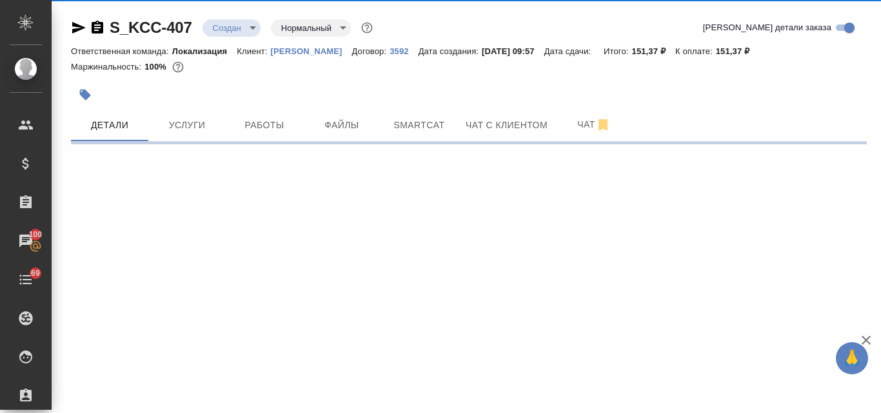
select select "RU"
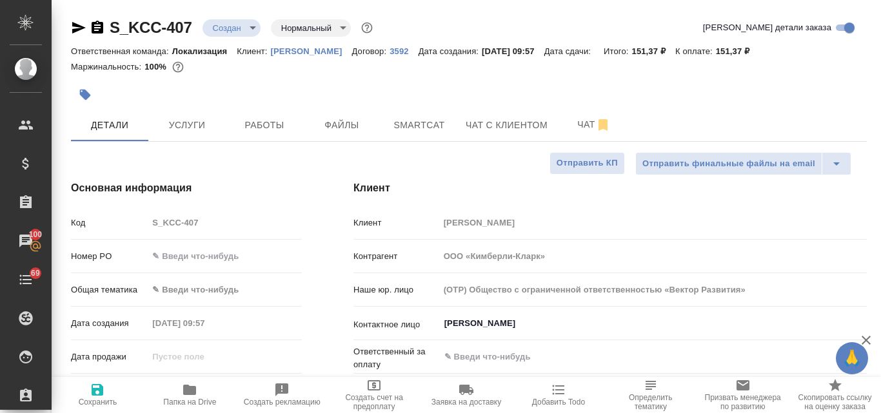
type textarea "x"
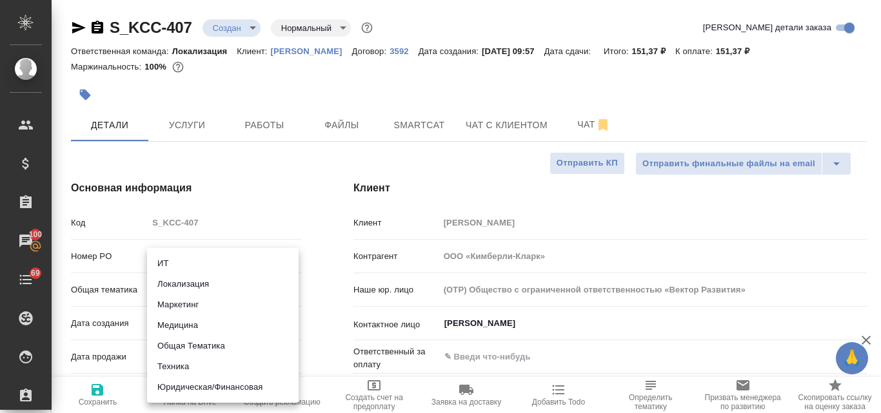
click at [195, 291] on body "🙏 .cls-1 fill:#fff; AWATERA Valyaeva Anna Клиенты Спецификации Заказы 100 Чаты …" at bounding box center [440, 206] width 881 height 413
click at [196, 310] on li "Маркетинг" at bounding box center [223, 305] width 152 height 21
type input "marketing"
type textarea "x"
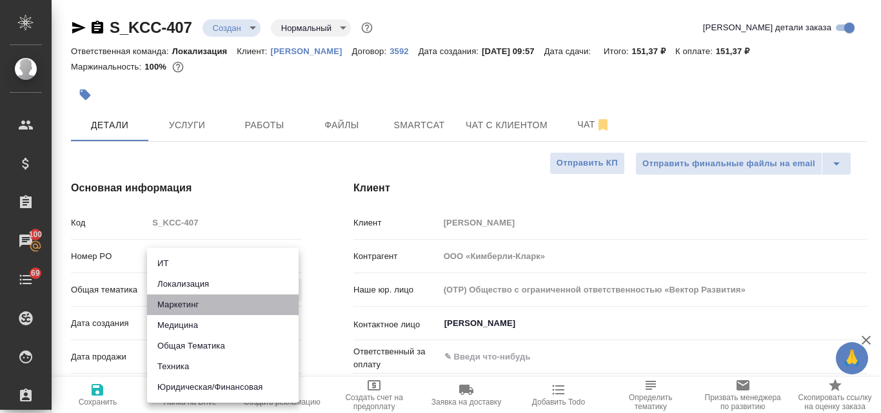
type textarea "x"
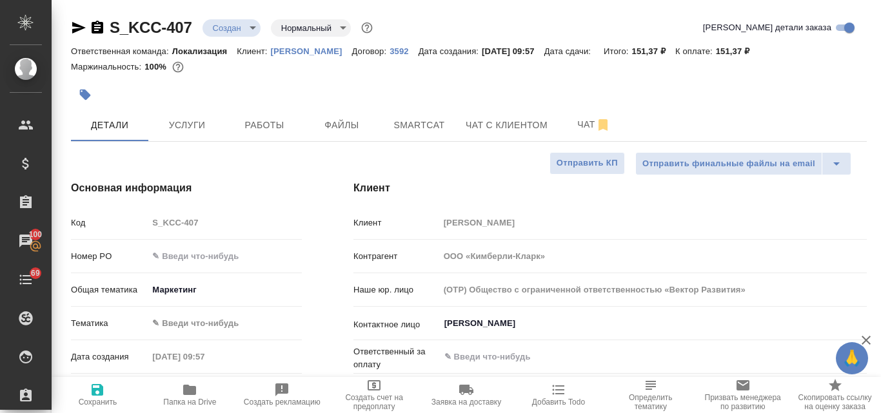
click at [195, 324] on body "🙏 .cls-1 fill:#fff; AWATERA Valyaeva Anna Клиенты Спецификации Заказы 100 Чаты …" at bounding box center [440, 206] width 881 height 413
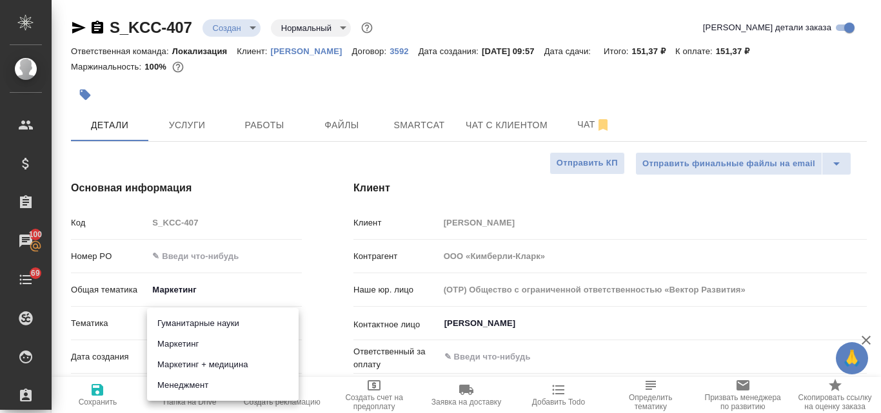
click at [201, 345] on li "Маркетинг" at bounding box center [223, 344] width 152 height 21
type textarea "x"
type input "5a8b8b956a9677013d343d63"
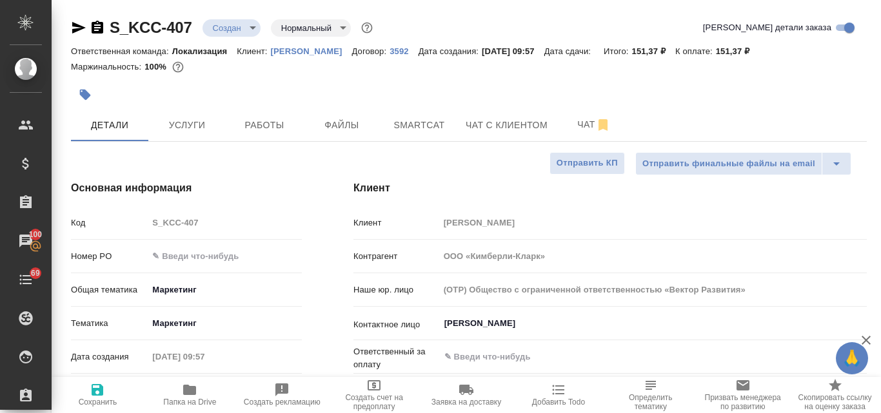
click at [103, 396] on icon "button" at bounding box center [97, 390] width 15 height 15
type textarea "x"
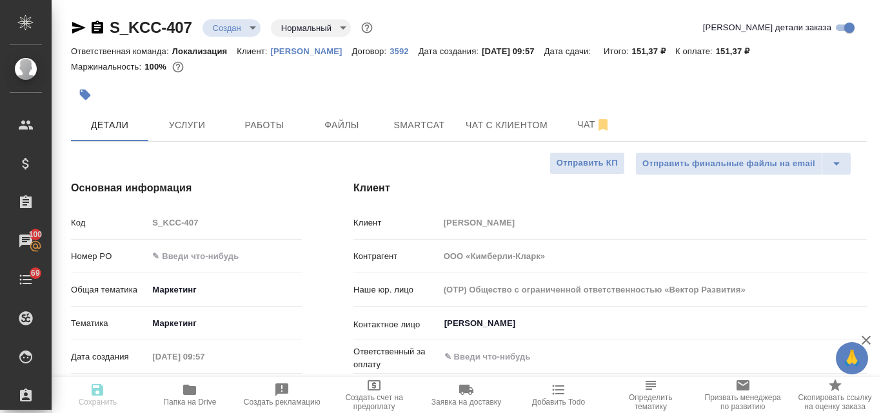
type textarea "x"
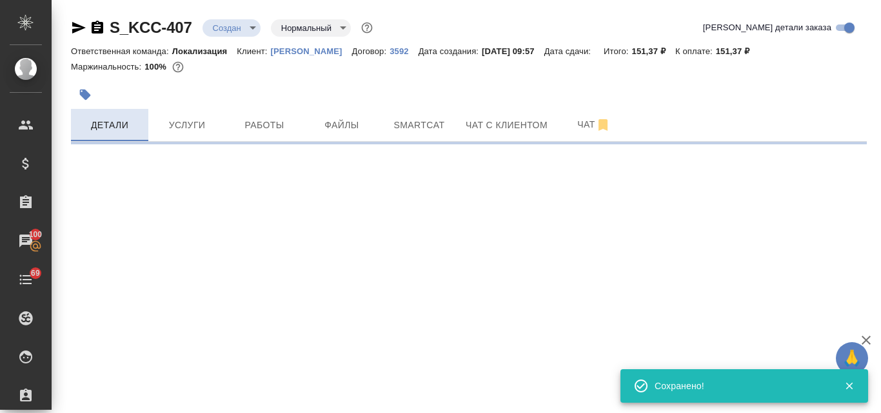
select select "RU"
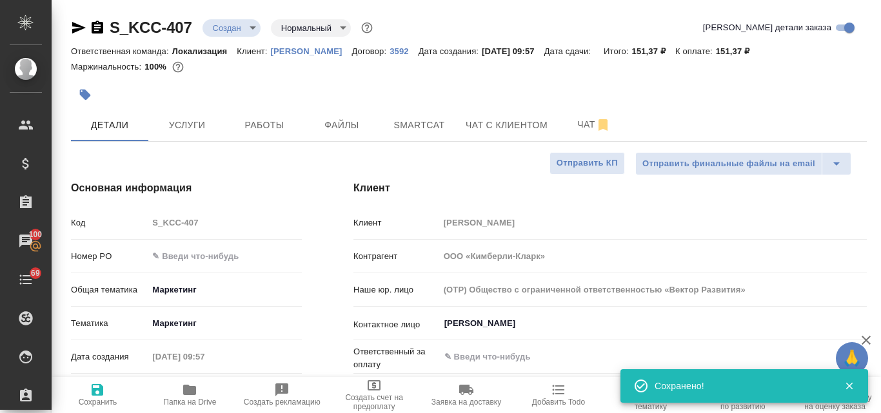
type textarea "x"
click at [83, 24] on icon "button" at bounding box center [78, 27] width 15 height 15
type textarea "x"
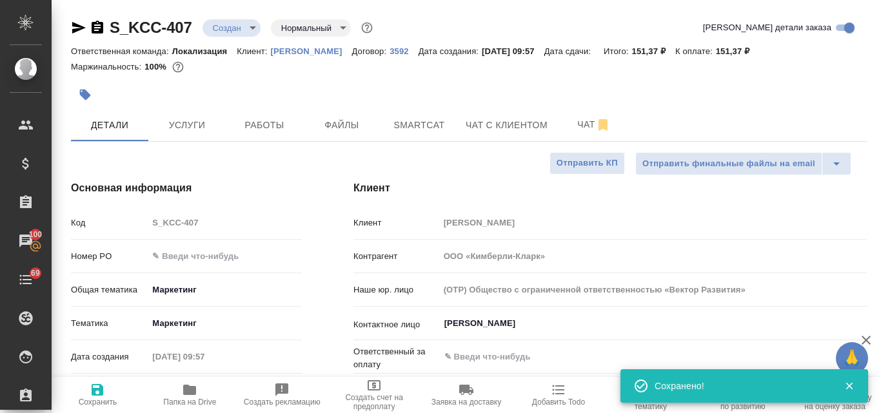
type textarea "x"
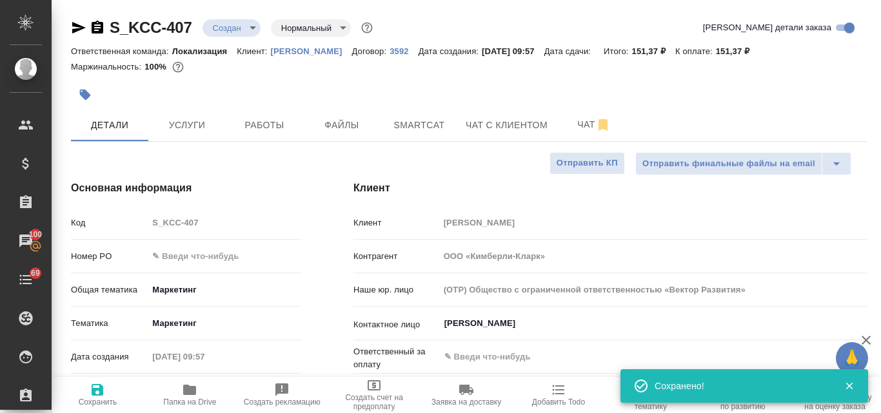
type textarea "x"
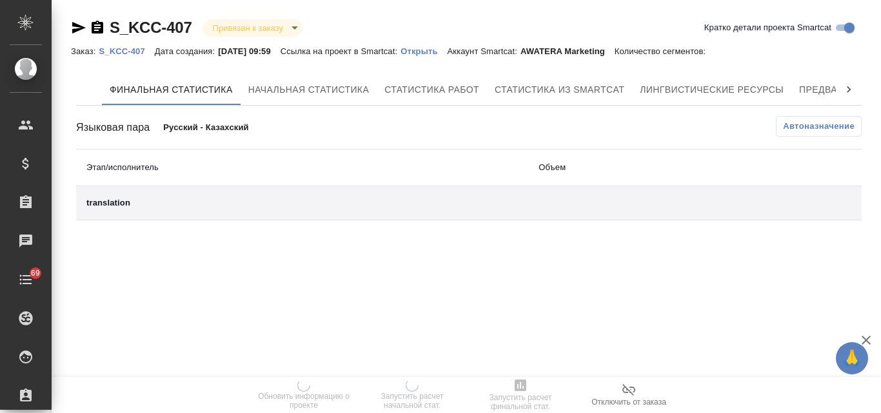
click at [446, 48] on p "Открыть" at bounding box center [424, 51] width 46 height 10
